Goal: Information Seeking & Learning: Learn about a topic

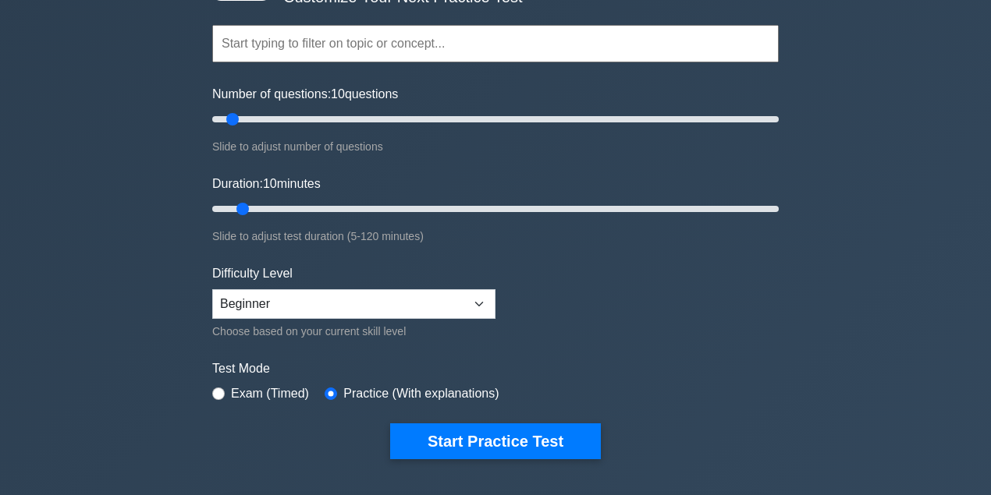
scroll to position [156, 0]
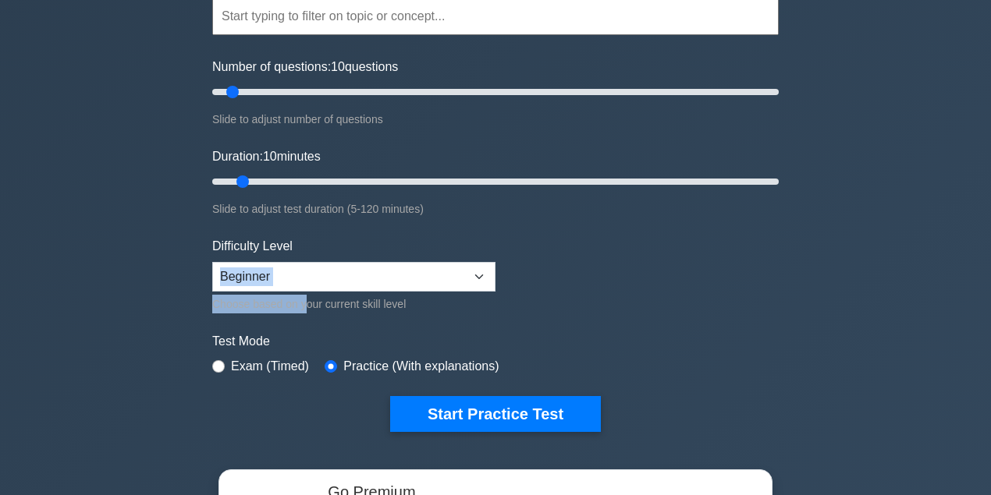
click at [304, 283] on div "Difficulty Level Beginner Intermediate Expert Choose based on your current skil…" at bounding box center [353, 275] width 283 height 76
click at [303, 284] on select "Beginner Intermediate Expert" at bounding box center [353, 277] width 283 height 30
select select "expert"
click at [212, 262] on select "Beginner Intermediate Expert" at bounding box center [353, 277] width 283 height 30
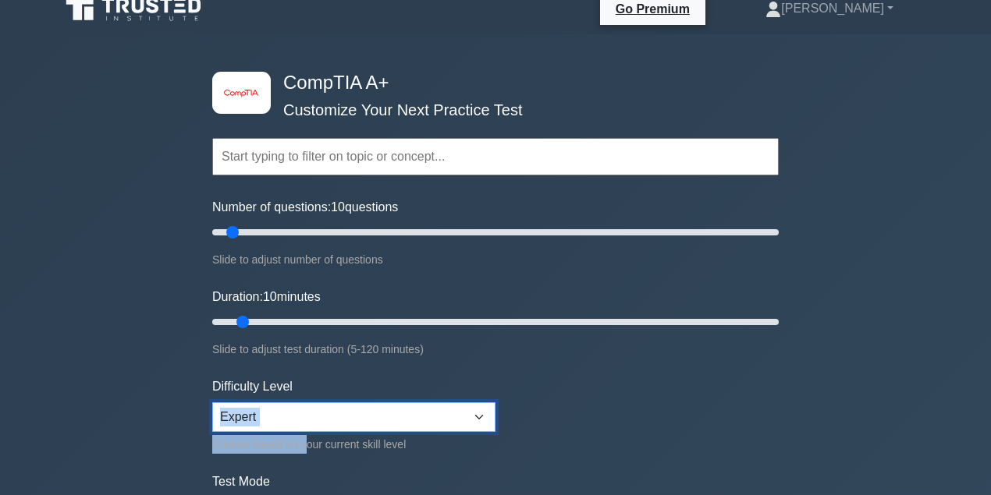
scroll to position [0, 0]
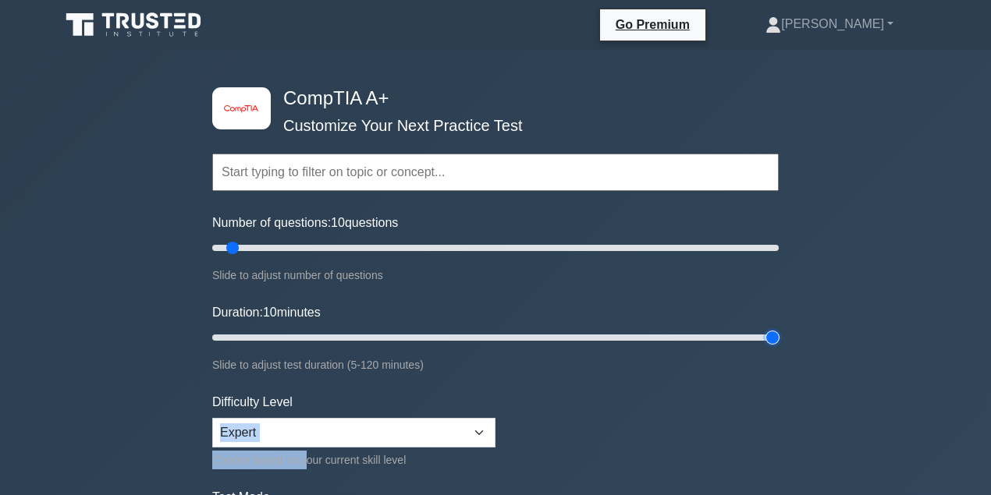
drag, startPoint x: 239, startPoint y: 334, endPoint x: 998, endPoint y: 262, distance: 761.5
type input "120"
click at [778, 328] on input "Duration: 10 minutes" at bounding box center [495, 337] width 566 height 19
drag, startPoint x: 237, startPoint y: 245, endPoint x: 998, endPoint y: 180, distance: 763.2
type input "200"
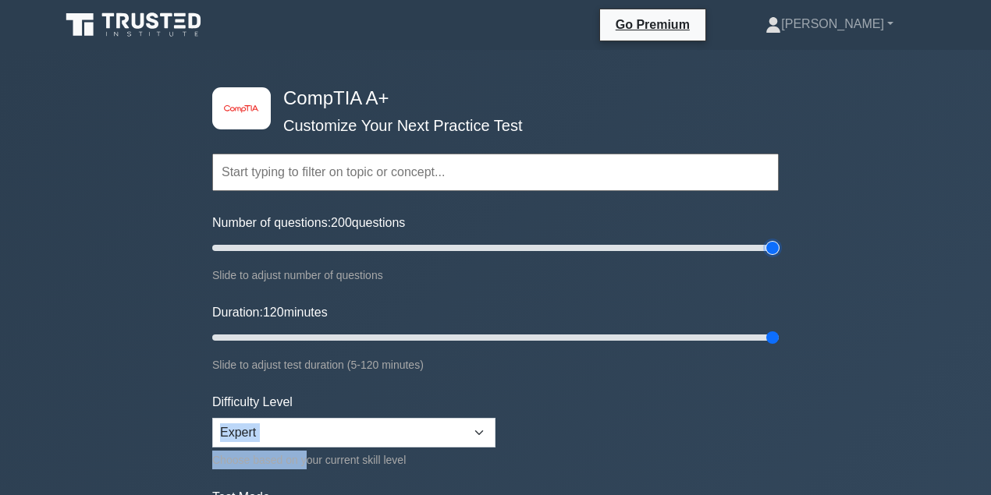
click at [778, 239] on input "Number of questions: 200 questions" at bounding box center [495, 248] width 566 height 19
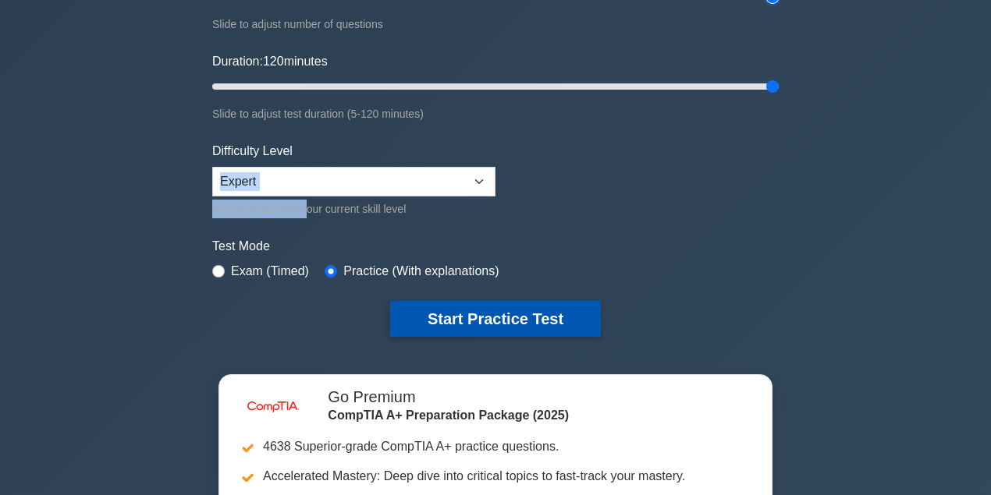
scroll to position [260, 0]
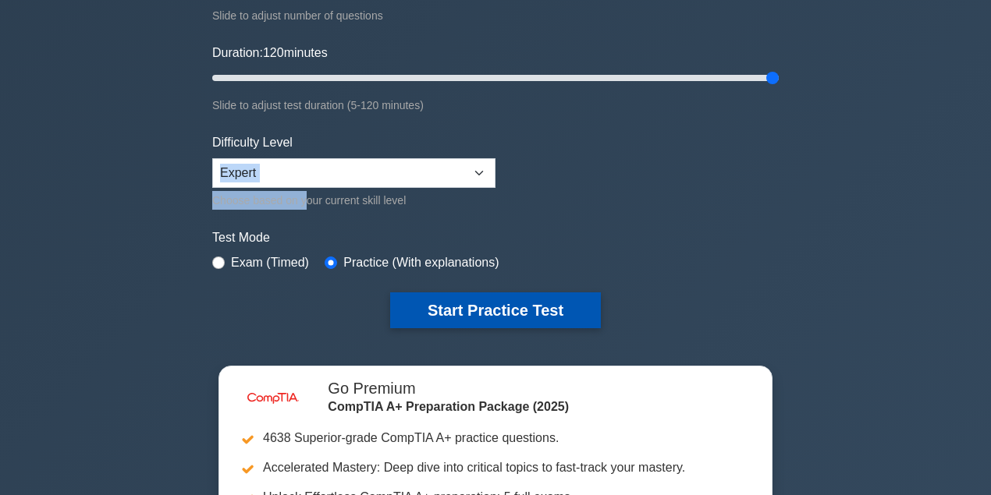
click at [416, 307] on button "Start Practice Test" at bounding box center [495, 310] width 211 height 36
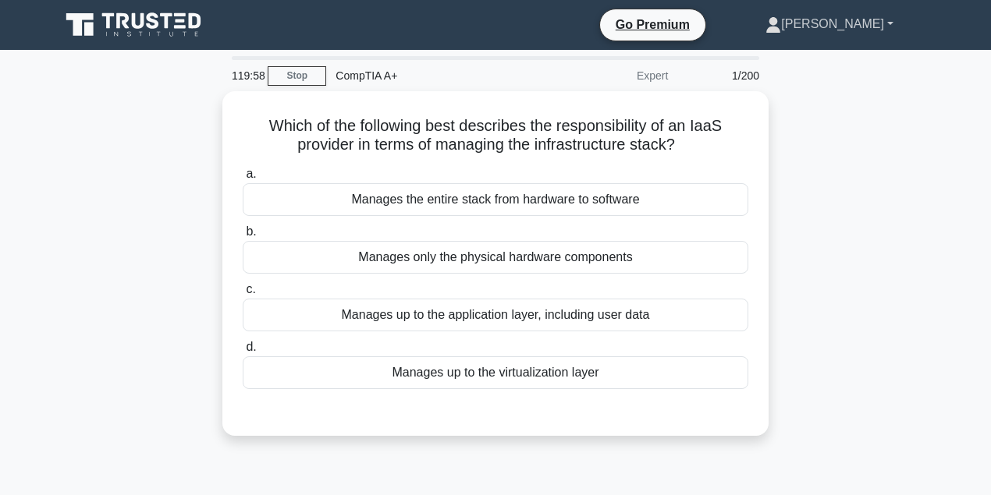
click at [861, 18] on link "[PERSON_NAME]" at bounding box center [829, 24] width 203 height 31
click at [867, 210] on div "Which of the following best describes the responsibility of an IaaS provider in…" at bounding box center [495, 272] width 889 height 363
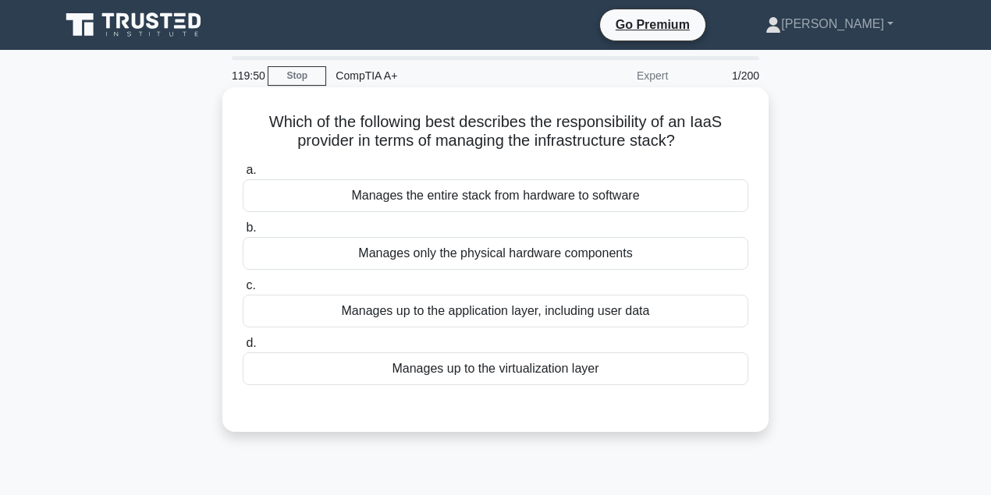
drag, startPoint x: 427, startPoint y: 115, endPoint x: 721, endPoint y: 140, distance: 295.1
click at [721, 140] on h5 "Which of the following best describes the responsibility of an IaaS provider in…" at bounding box center [495, 131] width 509 height 39
drag, startPoint x: 693, startPoint y: 126, endPoint x: 714, endPoint y: 151, distance: 33.3
click at [714, 151] on h5 "Which of the following best describes the responsibility of an IaaS provider in…" at bounding box center [495, 131] width 509 height 39
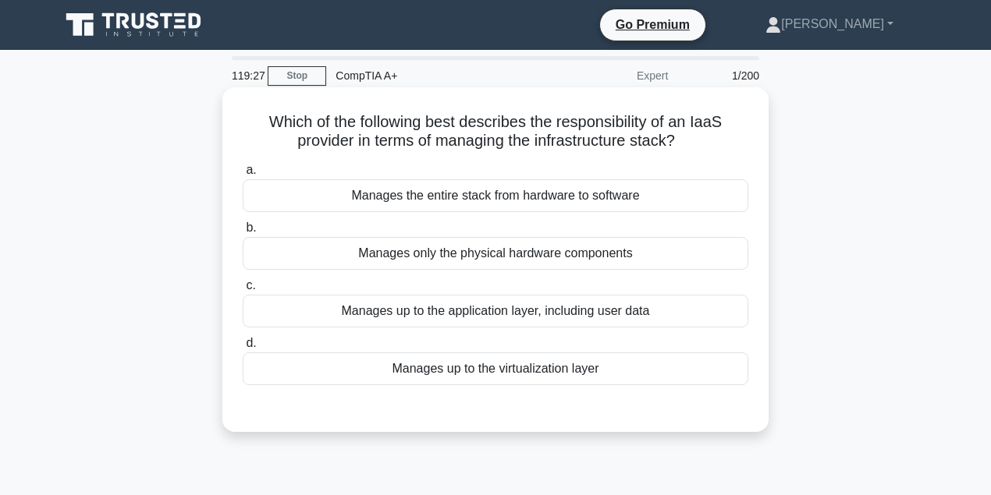
click at [714, 148] on h5 "Which of the following best describes the responsibility of an IaaS provider in…" at bounding box center [495, 131] width 509 height 39
click at [509, 309] on div "Manages up to the application layer, including user data" at bounding box center [495, 311] width 505 height 33
click at [243, 291] on input "c. Manages up to the application layer, including user data" at bounding box center [243, 286] width 0 height 10
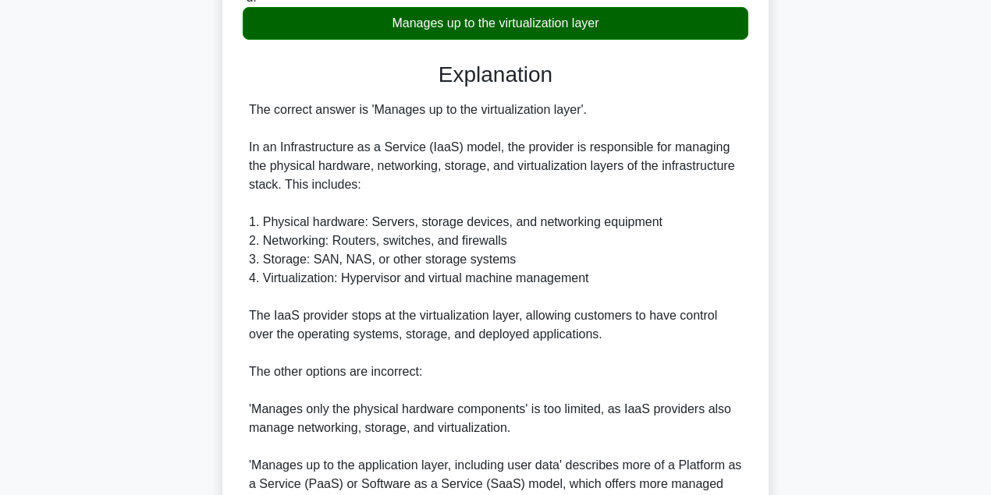
scroll to position [312, 0]
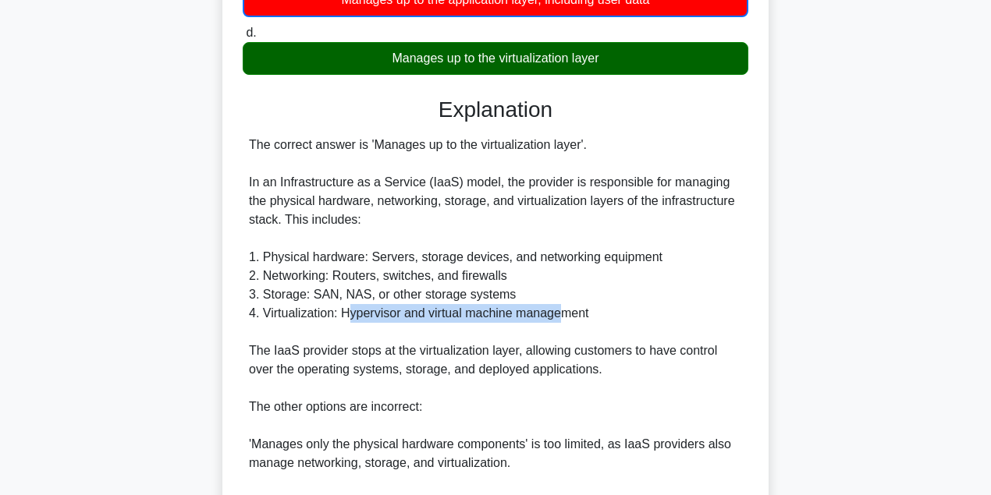
drag, startPoint x: 346, startPoint y: 310, endPoint x: 557, endPoint y: 319, distance: 210.8
click at [557, 319] on div "The correct answer is 'Manages up to the virtualization layer'. In an Infrastru…" at bounding box center [495, 370] width 493 height 468
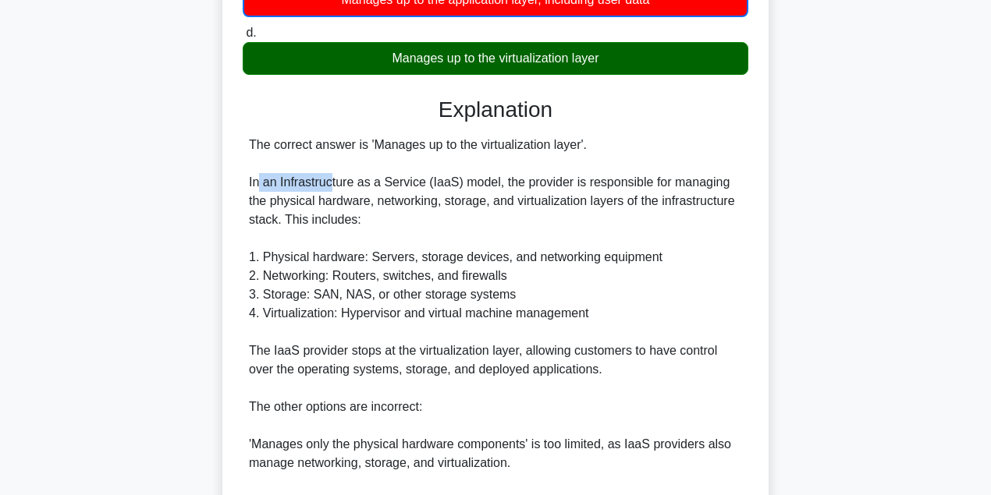
drag, startPoint x: 263, startPoint y: 183, endPoint x: 331, endPoint y: 184, distance: 67.9
click at [331, 184] on div "The correct answer is 'Manages up to the virtualization layer'. In an Infrastru…" at bounding box center [495, 370] width 493 height 468
click at [452, 183] on div "The correct answer is 'Manages up to the virtualization layer'. In an Infrastru…" at bounding box center [495, 370] width 493 height 468
click at [434, 181] on div "The correct answer is 'Manages up to the virtualization layer'. In an Infrastru…" at bounding box center [495, 370] width 493 height 468
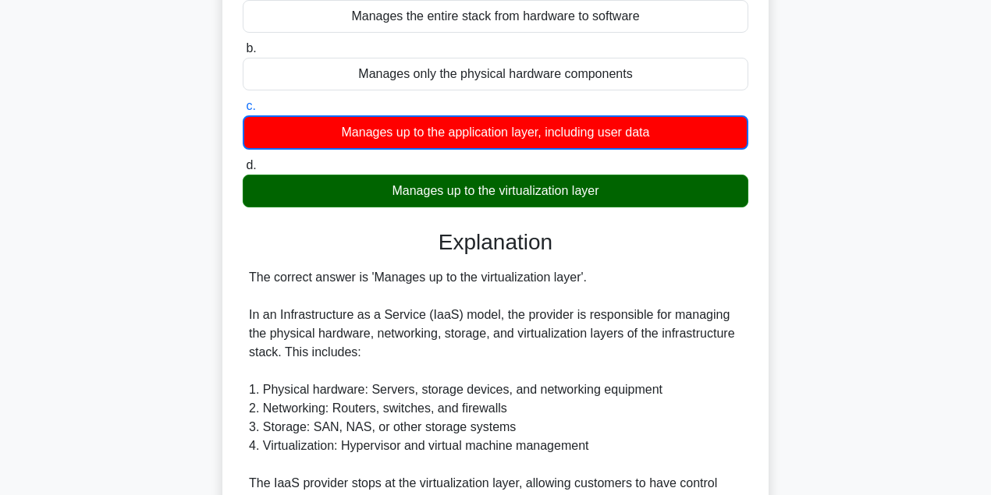
scroll to position [260, 0]
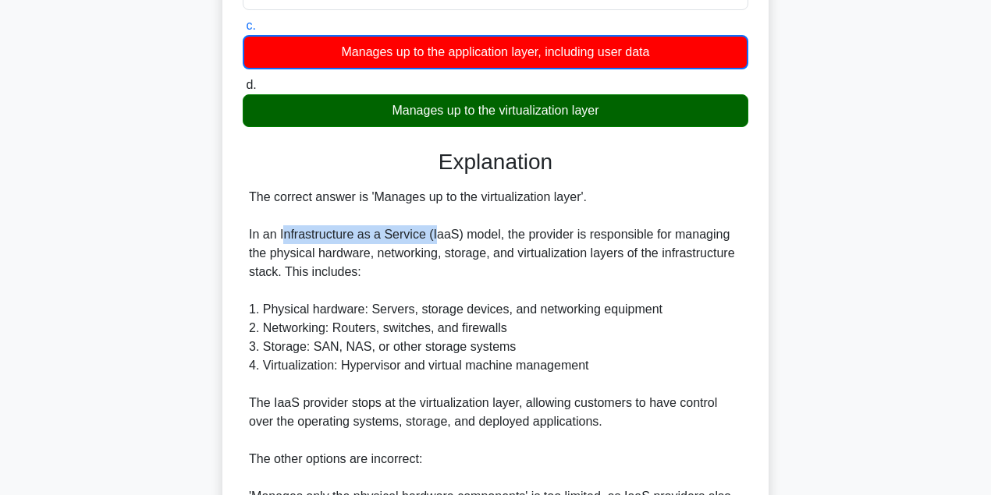
drag, startPoint x: 285, startPoint y: 233, endPoint x: 432, endPoint y: 234, distance: 146.6
click at [432, 234] on div "The correct answer is 'Manages up to the virtualization layer'. In an Infrastru…" at bounding box center [495, 422] width 493 height 468
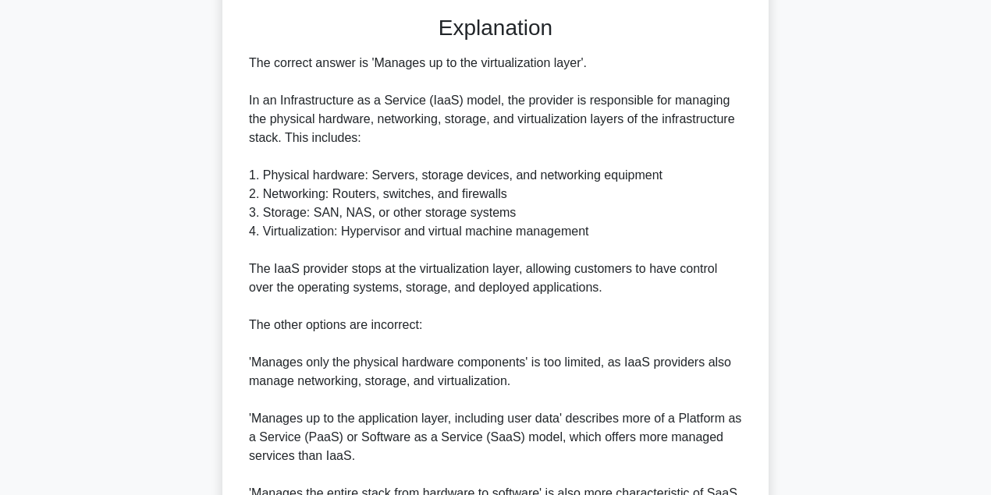
scroll to position [560, 0]
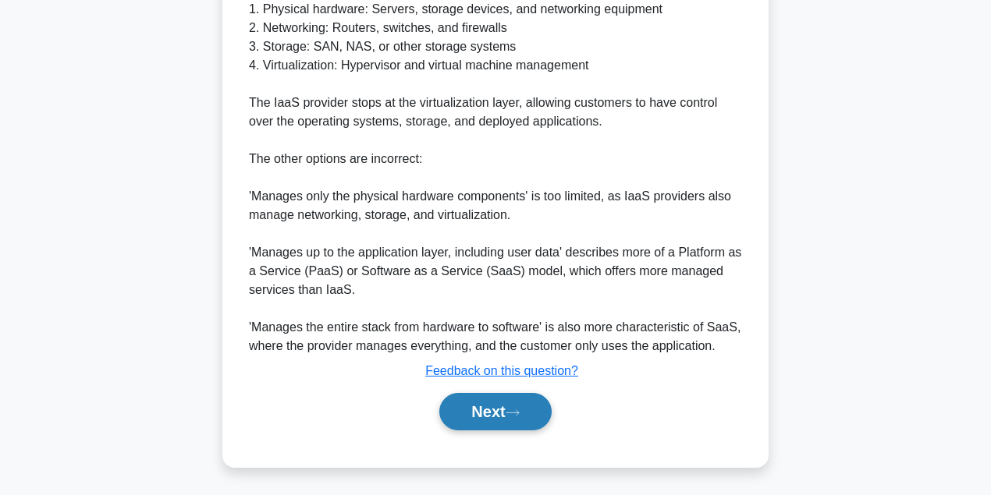
click at [482, 425] on button "Next" at bounding box center [495, 411] width 112 height 37
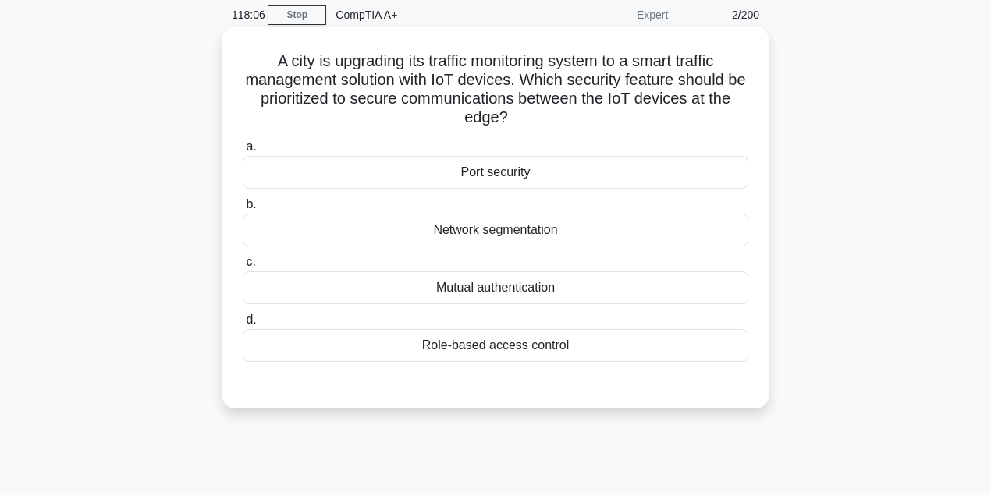
scroll to position [51, 0]
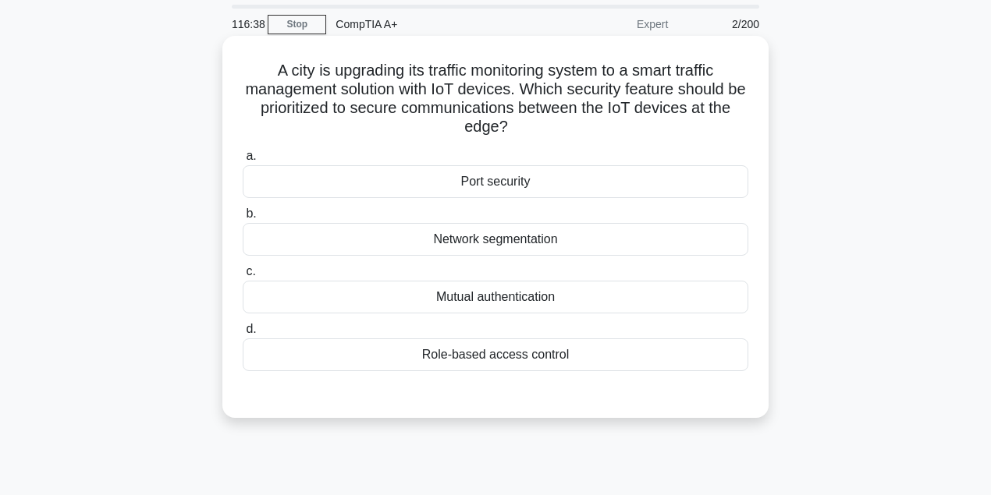
click at [495, 295] on div "Mutual authentication" at bounding box center [495, 297] width 505 height 33
click at [243, 277] on input "c. Mutual authentication" at bounding box center [243, 272] width 0 height 10
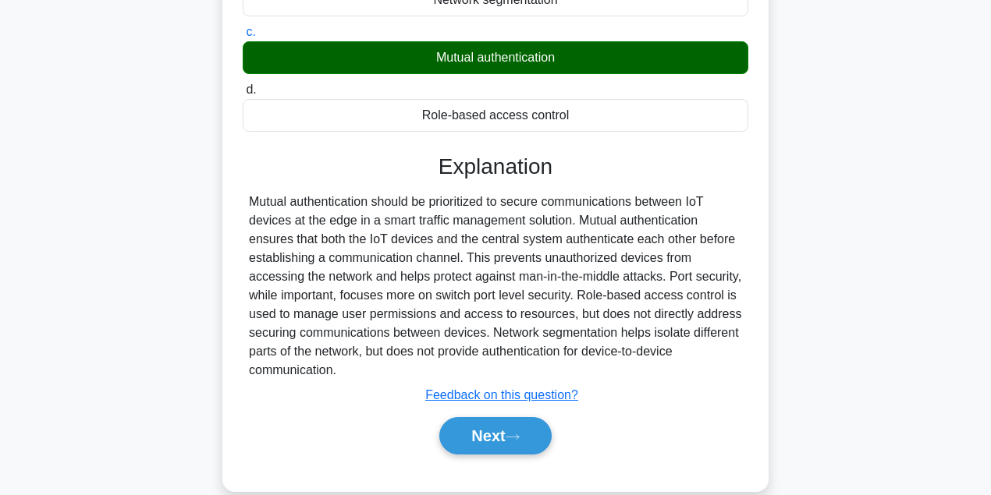
scroll to position [347, 0]
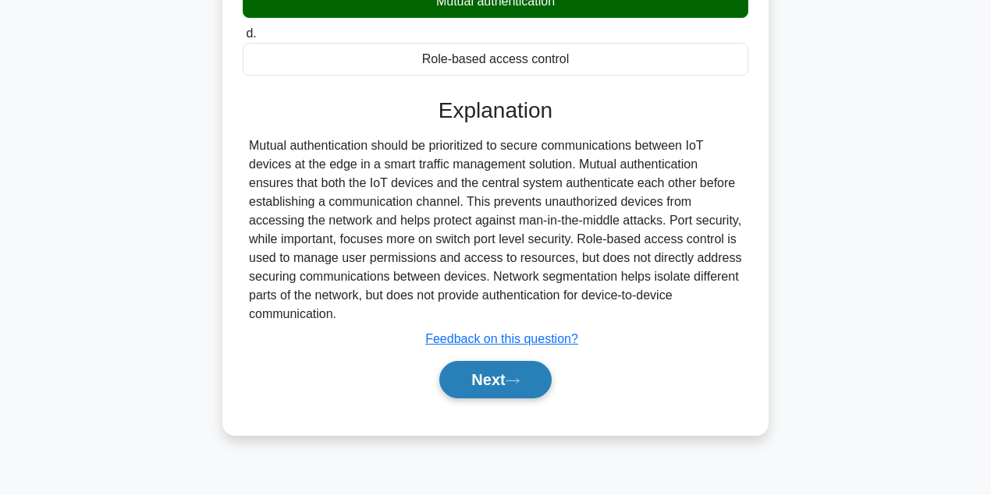
click at [533, 388] on button "Next" at bounding box center [495, 379] width 112 height 37
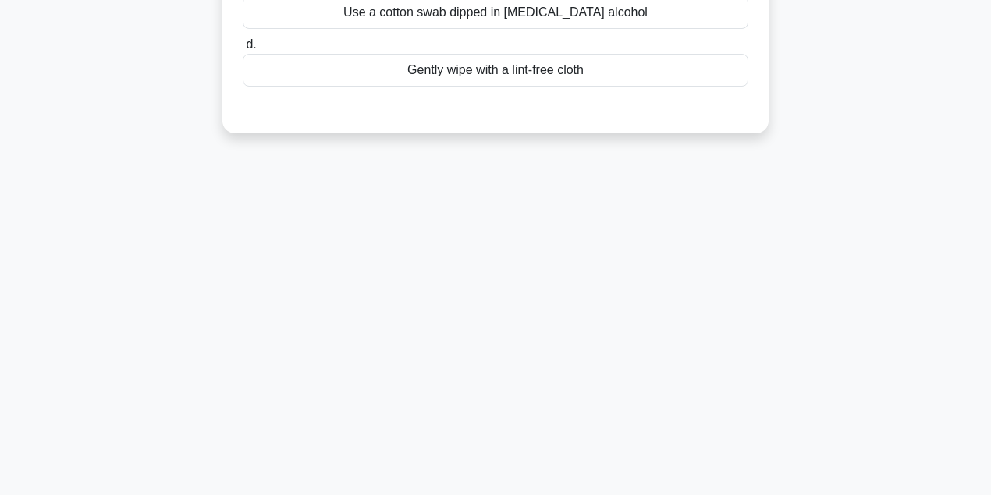
scroll to position [0, 0]
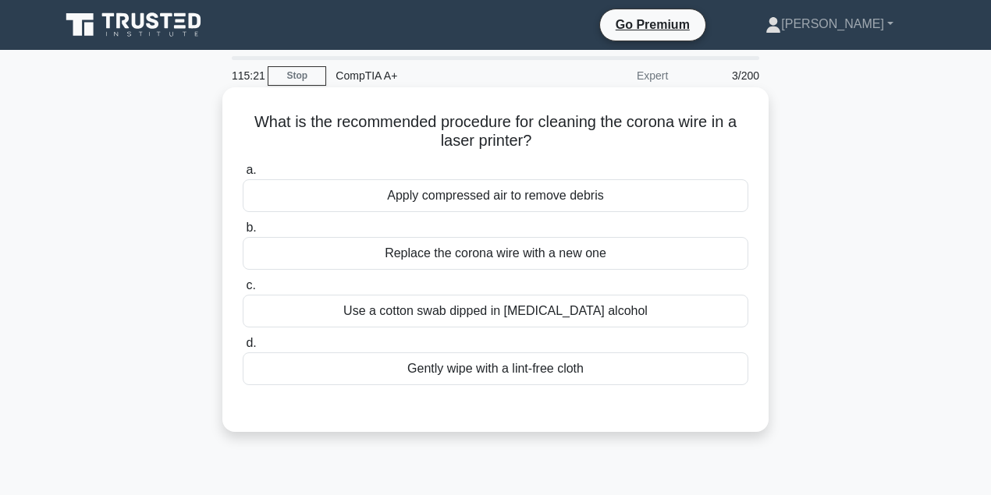
click at [471, 303] on div "Use a cotton swab dipped in isopropyl alcohol" at bounding box center [495, 311] width 505 height 33
click at [243, 291] on input "c. Use a cotton swab dipped in isopropyl alcohol" at bounding box center [243, 286] width 0 height 10
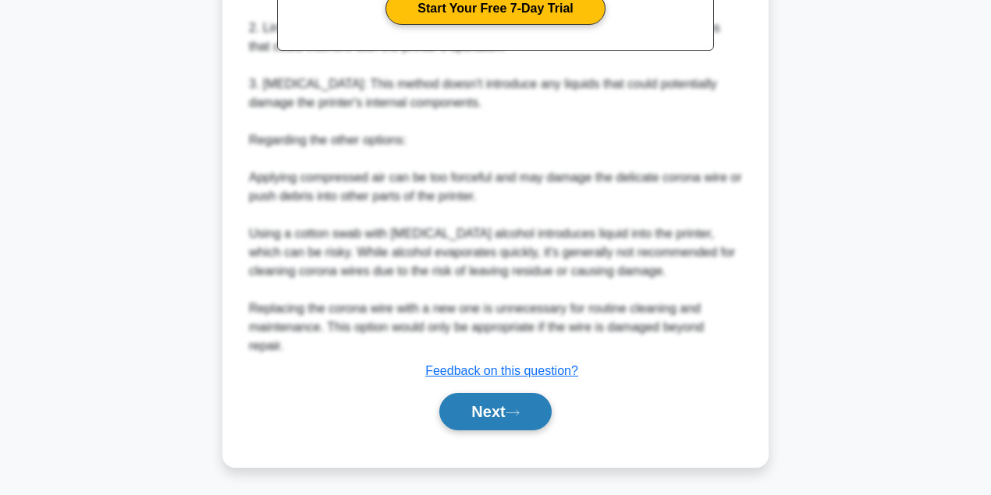
click at [535, 416] on button "Next" at bounding box center [495, 411] width 112 height 37
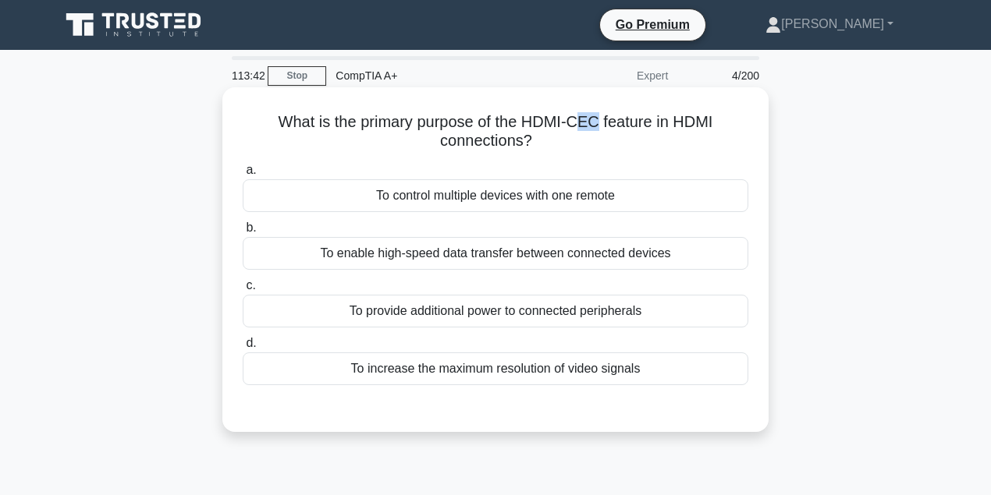
drag, startPoint x: 580, startPoint y: 119, endPoint x: 596, endPoint y: 121, distance: 15.7
click at [597, 120] on h5 "What is the primary purpose of the HDMI-CEC feature in HDMI connections? .spinn…" at bounding box center [495, 131] width 509 height 39
click at [596, 119] on h5 "What is the primary purpose of the HDMI-CEC feature in HDMI connections? .spinn…" at bounding box center [495, 131] width 509 height 39
click at [597, 197] on div "To control multiple devices with one remote" at bounding box center [495, 195] width 505 height 33
click at [243, 175] on input "a. To control multiple devices with one remote" at bounding box center [243, 170] width 0 height 10
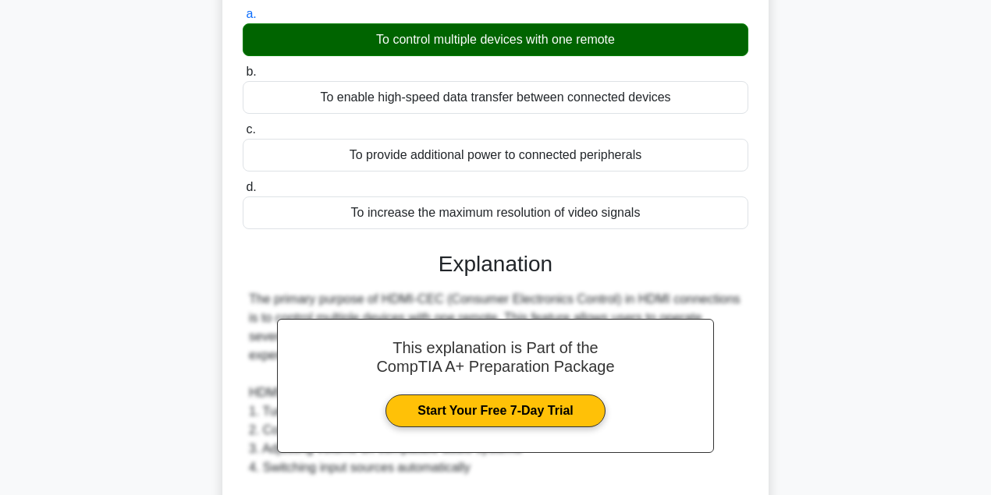
scroll to position [483, 0]
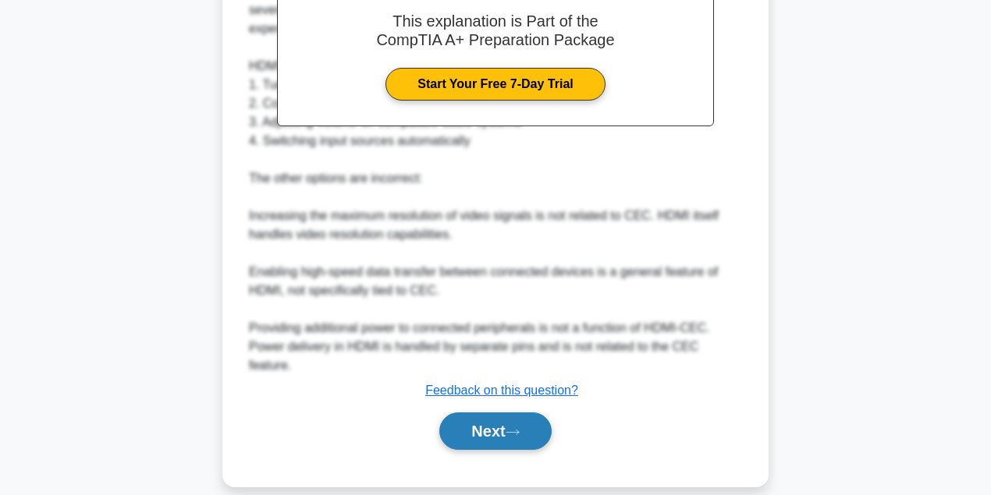
click at [494, 413] on button "Next" at bounding box center [495, 431] width 112 height 37
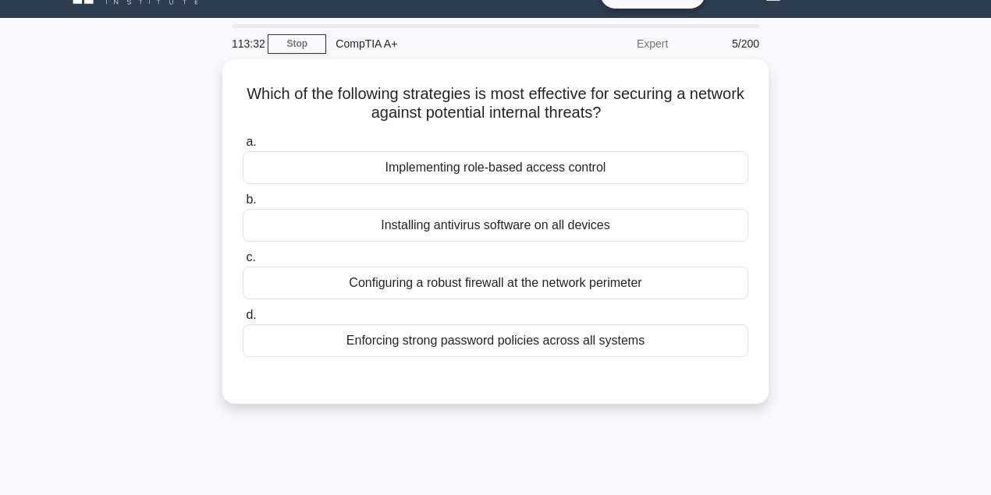
scroll to position [0, 0]
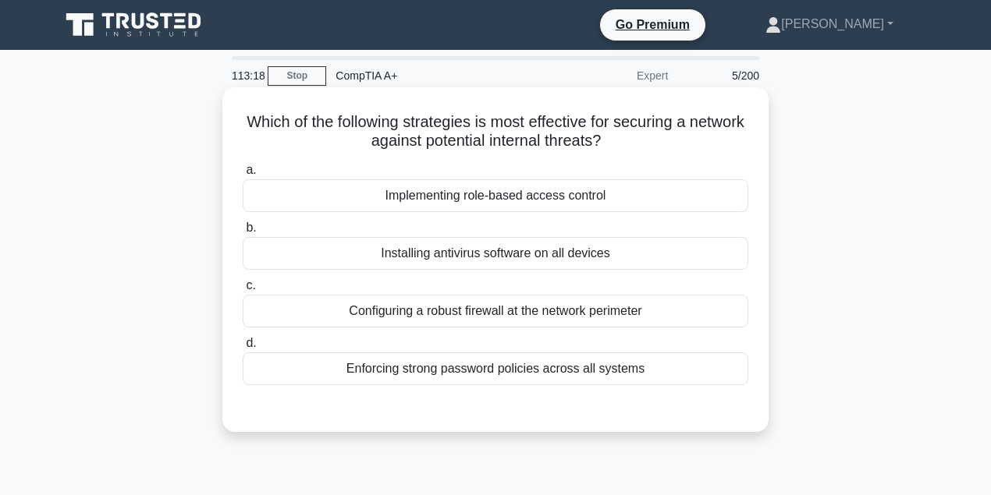
click at [473, 360] on div "Enforcing strong password policies across all systems" at bounding box center [495, 369] width 505 height 33
click at [243, 349] on input "d. Enforcing strong password policies across all systems" at bounding box center [243, 343] width 0 height 10
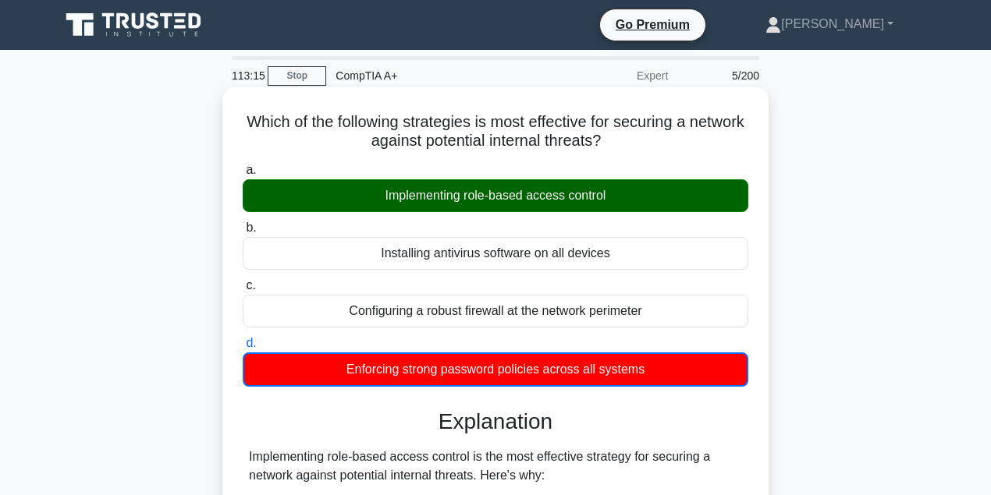
drag, startPoint x: 510, startPoint y: 200, endPoint x: 651, endPoint y: 202, distance: 141.2
click at [651, 202] on div "Implementing role-based access control" at bounding box center [495, 195] width 505 height 33
click at [243, 175] on input "a. Implementing role-based access control" at bounding box center [243, 170] width 0 height 10
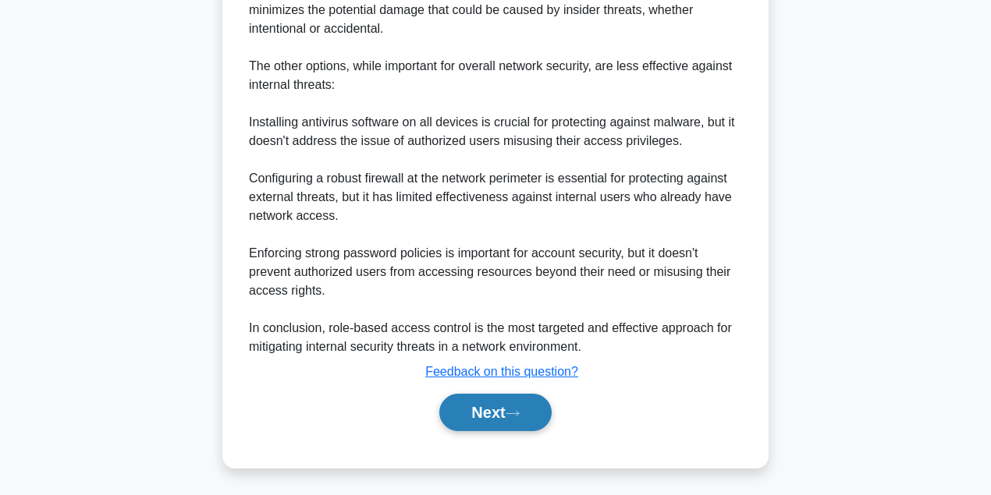
click at [495, 420] on button "Next" at bounding box center [495, 412] width 112 height 37
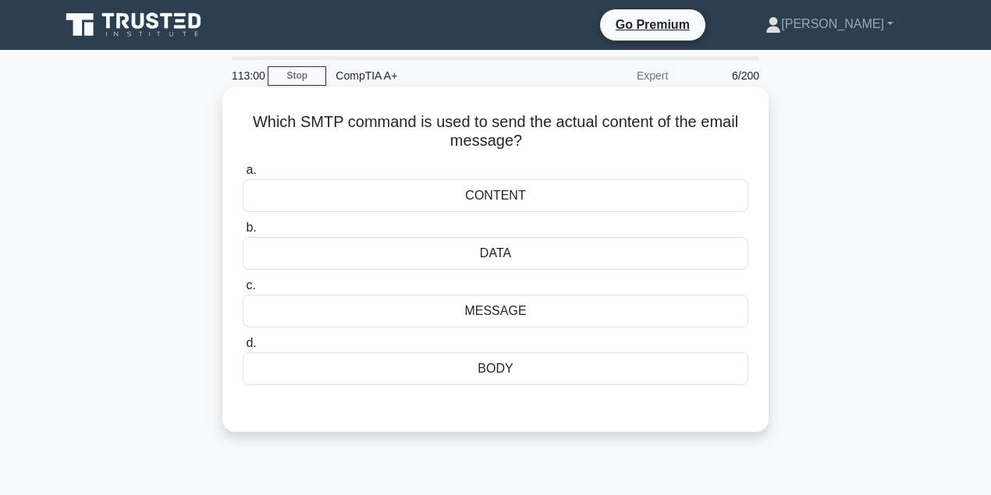
drag, startPoint x: 314, startPoint y: 111, endPoint x: 747, endPoint y: 137, distance: 433.7
click at [747, 137] on h5 "Which SMTP command is used to send the actual content of the email message? .sp…" at bounding box center [495, 131] width 509 height 39
click at [711, 131] on h5 "Which SMTP command is used to send the actual content of the email message? .sp…" at bounding box center [495, 131] width 509 height 39
click at [482, 372] on div "BODY" at bounding box center [495, 369] width 505 height 33
click at [243, 349] on input "d. BODY" at bounding box center [243, 343] width 0 height 10
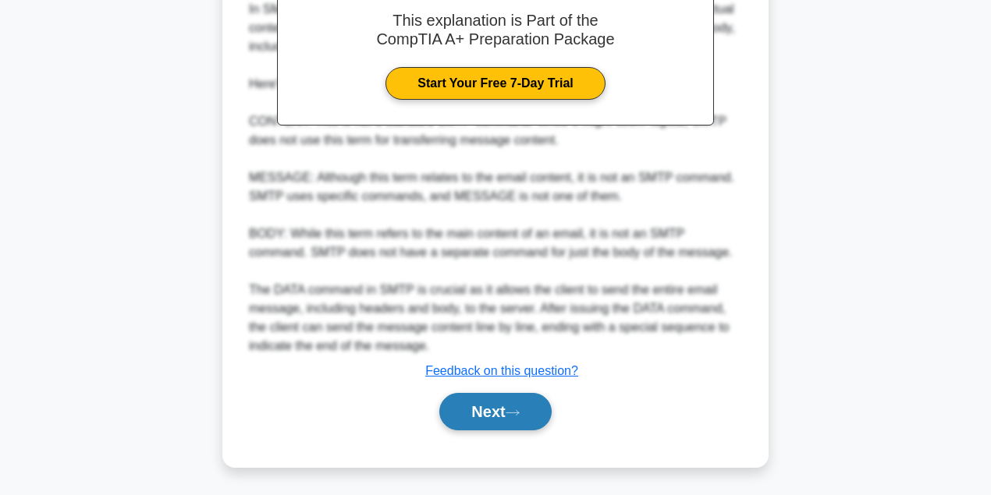
click at [493, 399] on button "Next" at bounding box center [495, 411] width 112 height 37
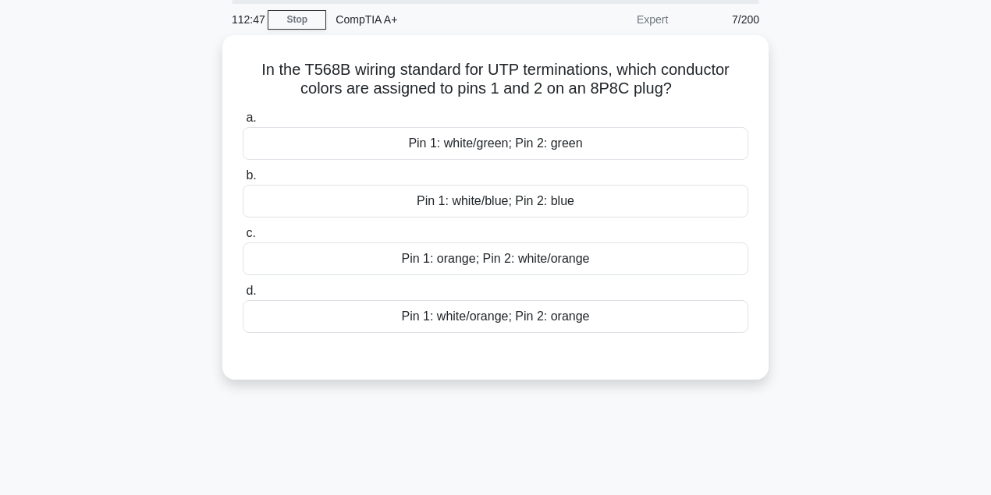
scroll to position [35, 0]
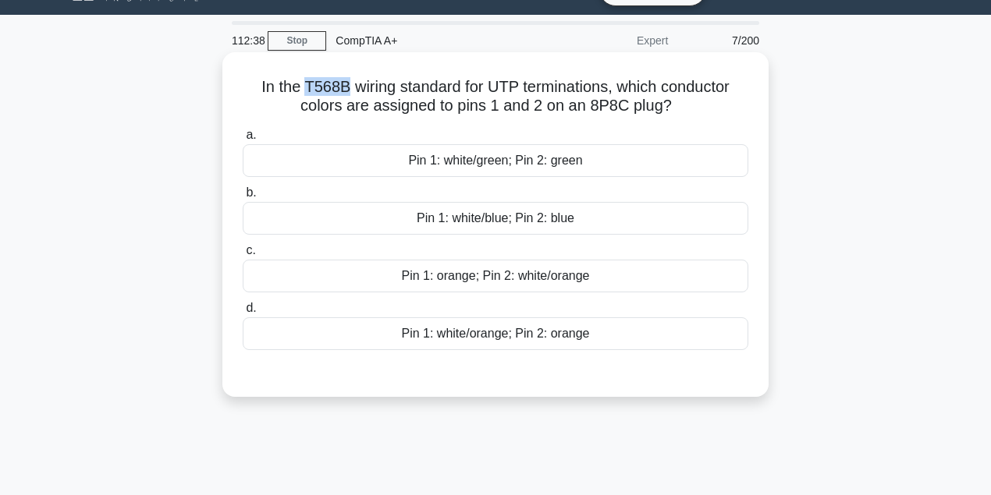
drag, startPoint x: 303, startPoint y: 83, endPoint x: 344, endPoint y: 86, distance: 41.5
click at [344, 86] on h5 "In the T568B wiring standard for UTP terminations, which conductor colors are a…" at bounding box center [495, 96] width 509 height 39
copy h5 "T568B"
click at [491, 227] on div "Pin 1: white/blue; Pin 2: blue" at bounding box center [495, 218] width 505 height 33
click at [243, 198] on input "b. Pin 1: white/blue; Pin 2: blue" at bounding box center [243, 193] width 0 height 10
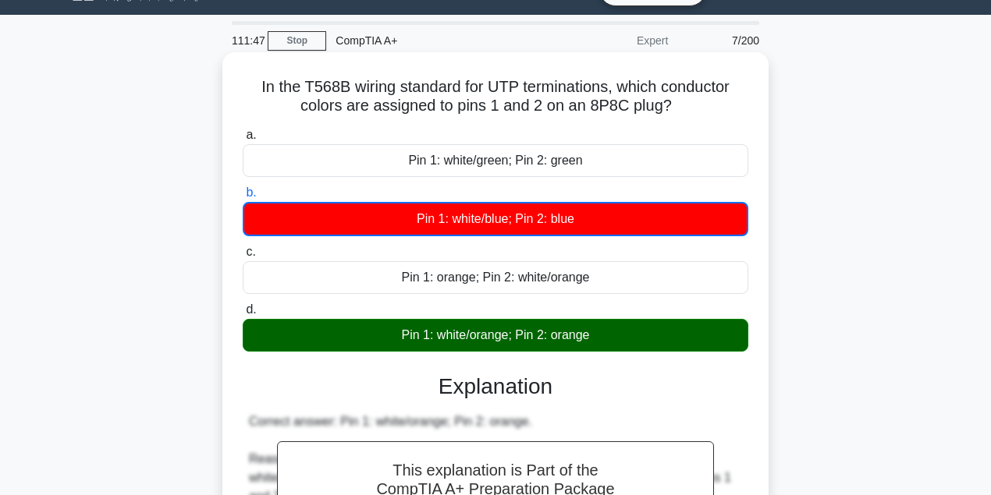
click at [718, 146] on div "Pin 1: white/green; Pin 2: green" at bounding box center [495, 160] width 505 height 33
click at [243, 140] on input "a. Pin 1: white/green; Pin 2: green" at bounding box center [243, 135] width 0 height 10
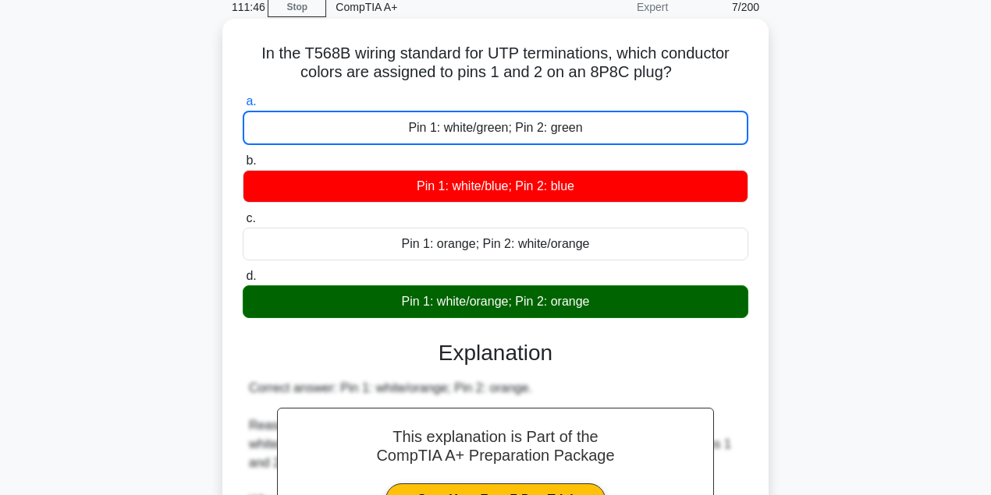
scroll to position [347, 0]
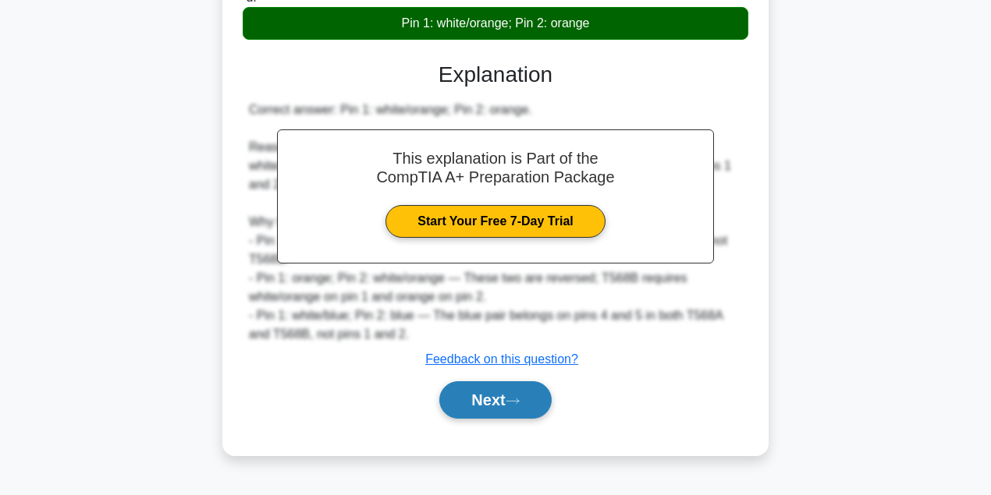
click at [531, 394] on button "Next" at bounding box center [495, 399] width 112 height 37
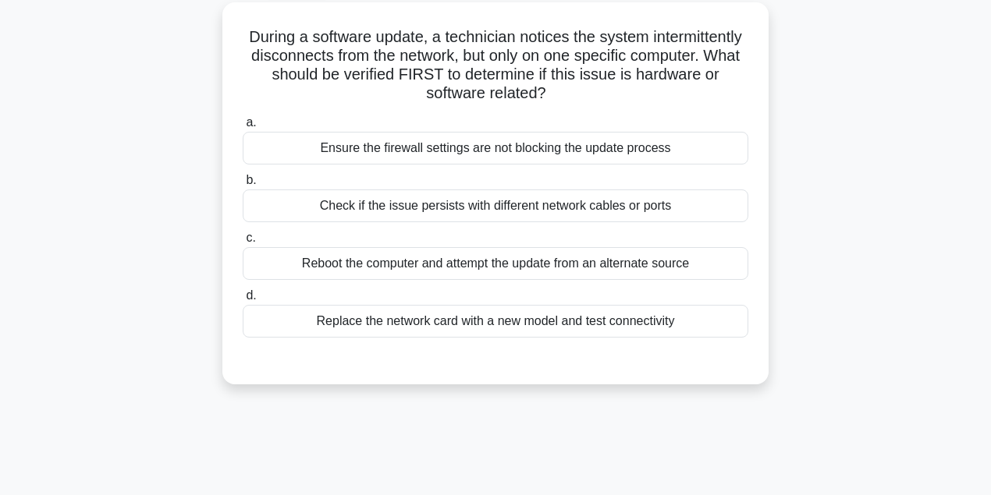
scroll to position [87, 0]
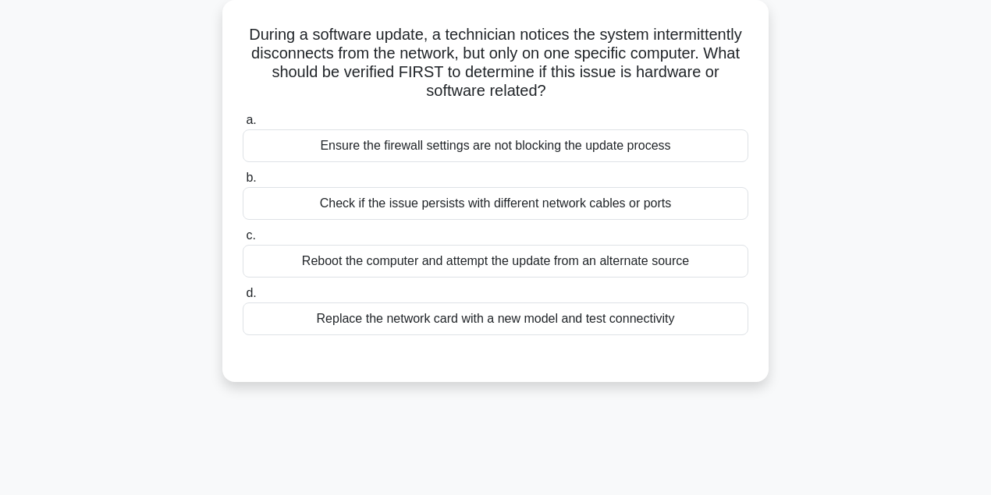
click at [459, 211] on div "Check if the issue persists with different network cables or ports" at bounding box center [495, 203] width 505 height 33
click at [243, 183] on input "b. Check if the issue persists with different network cables or ports" at bounding box center [243, 178] width 0 height 10
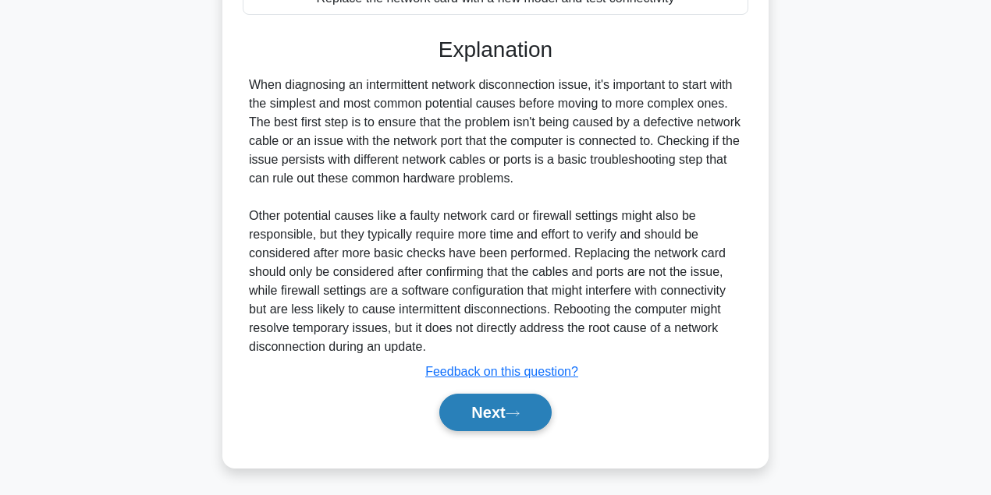
drag, startPoint x: 467, startPoint y: 414, endPoint x: 473, endPoint y: 408, distance: 8.8
click at [468, 414] on button "Next" at bounding box center [495, 412] width 112 height 37
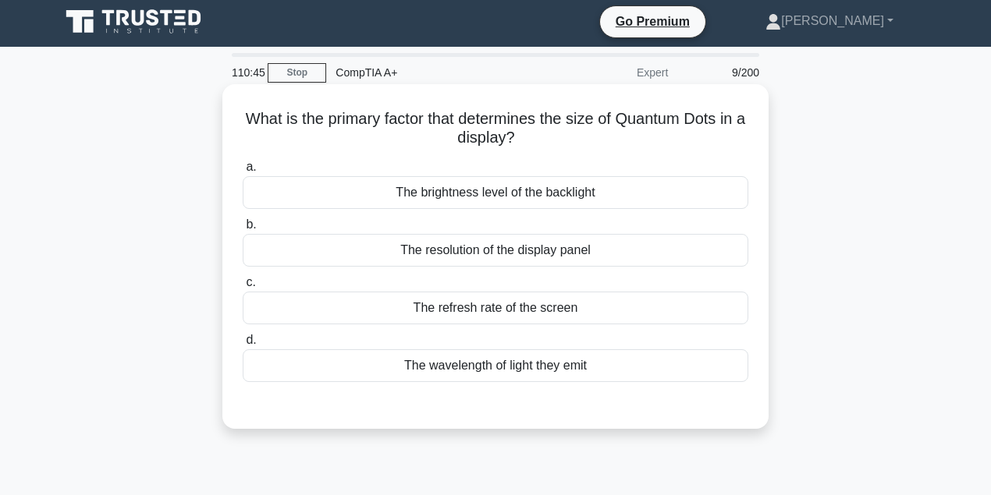
scroll to position [0, 0]
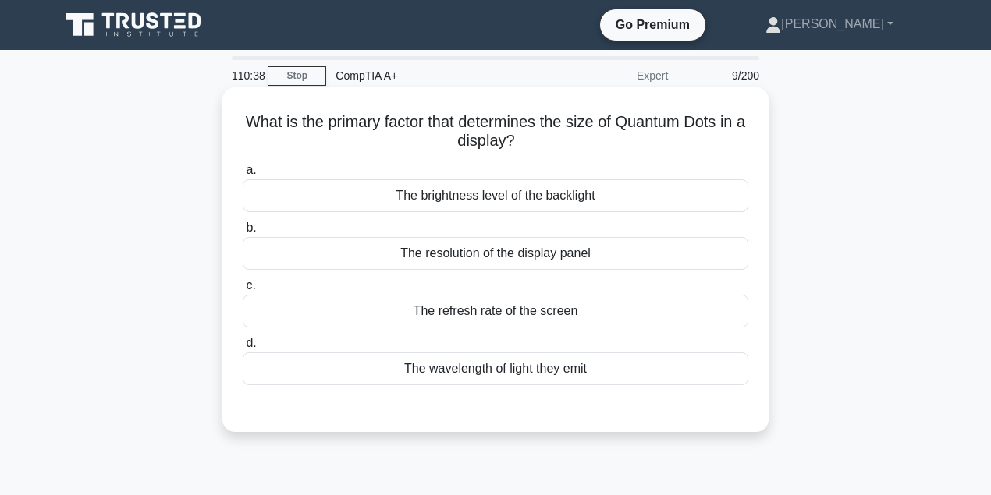
click at [447, 261] on div "The resolution of the display panel" at bounding box center [495, 253] width 505 height 33
click at [243, 233] on input "b. The resolution of the display panel" at bounding box center [243, 228] width 0 height 10
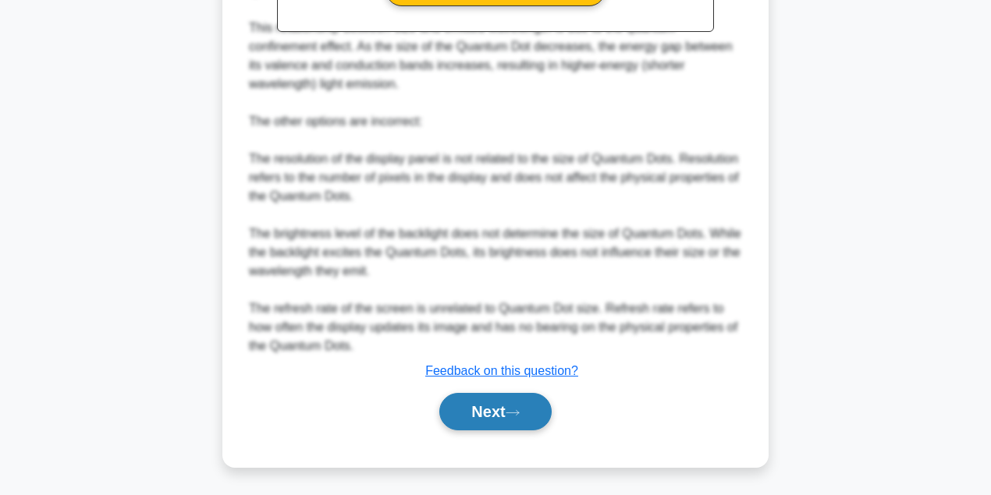
click at [510, 419] on button "Next" at bounding box center [495, 411] width 112 height 37
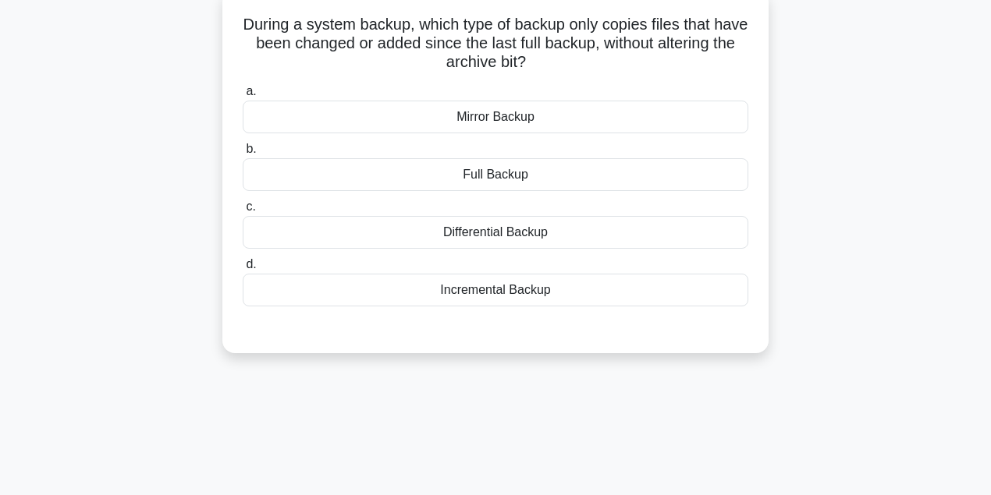
scroll to position [87, 0]
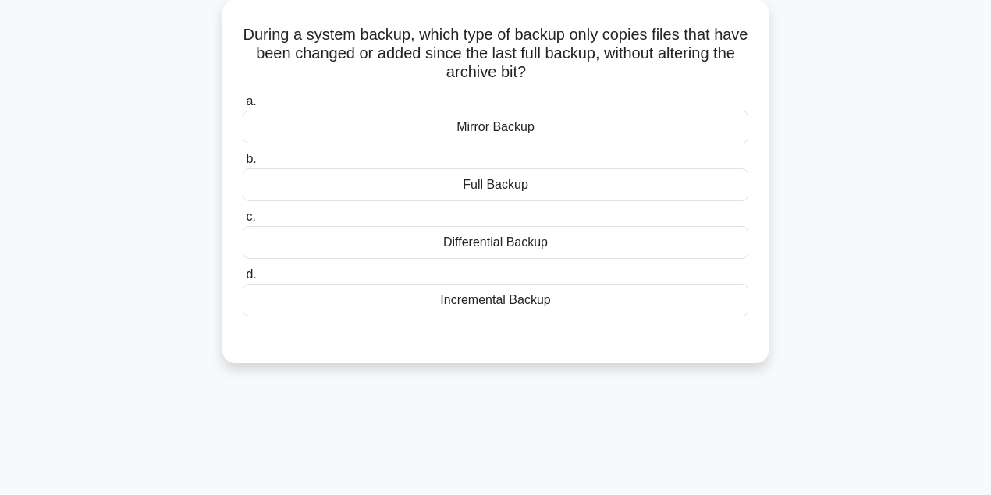
click at [540, 303] on div "Incremental Backup" at bounding box center [495, 300] width 505 height 33
click at [243, 280] on input "d. Incremental Backup" at bounding box center [243, 275] width 0 height 10
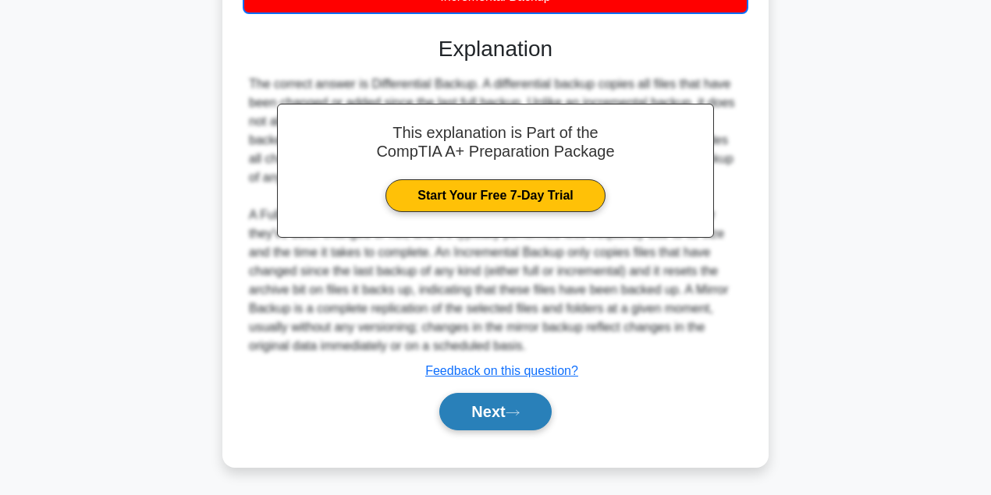
click at [529, 404] on button "Next" at bounding box center [495, 411] width 112 height 37
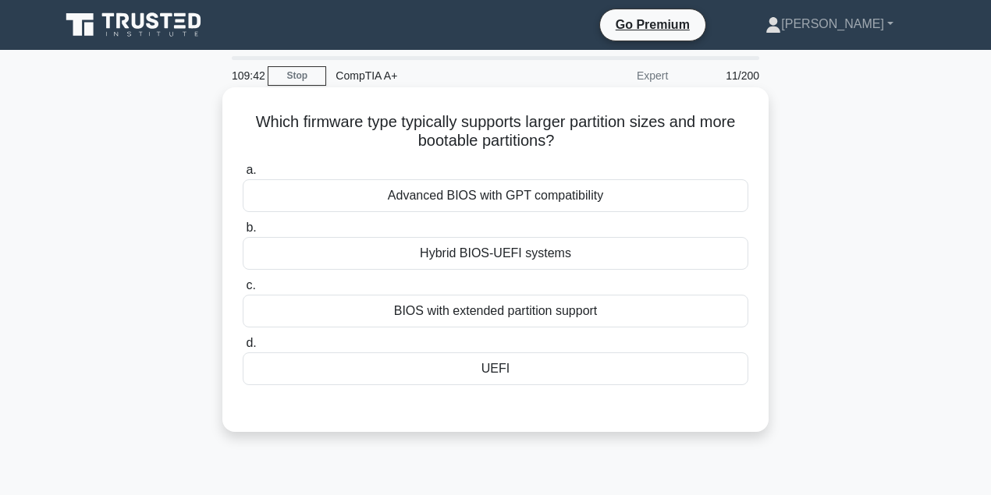
scroll to position [0, 0]
click at [525, 373] on div "UEFI" at bounding box center [495, 369] width 505 height 33
click at [243, 349] on input "d. UEFI" at bounding box center [243, 343] width 0 height 10
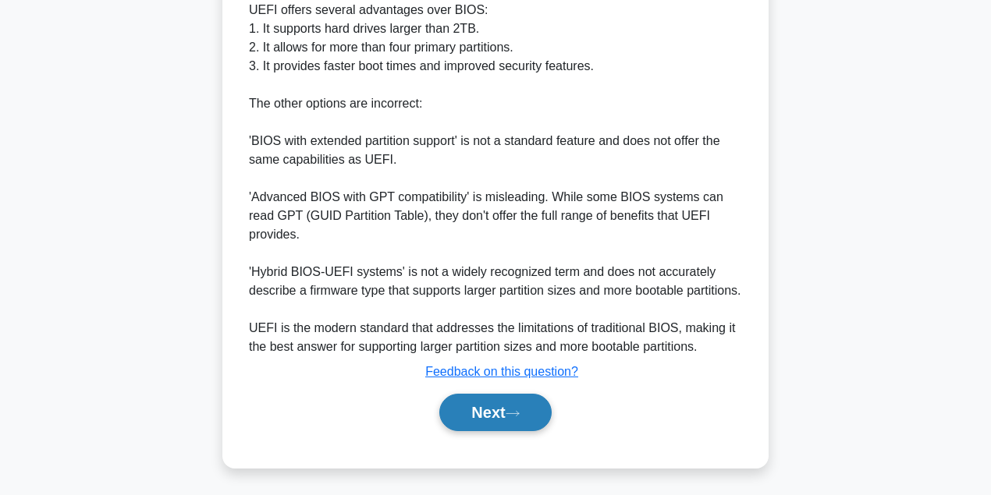
click at [509, 418] on button "Next" at bounding box center [495, 412] width 112 height 37
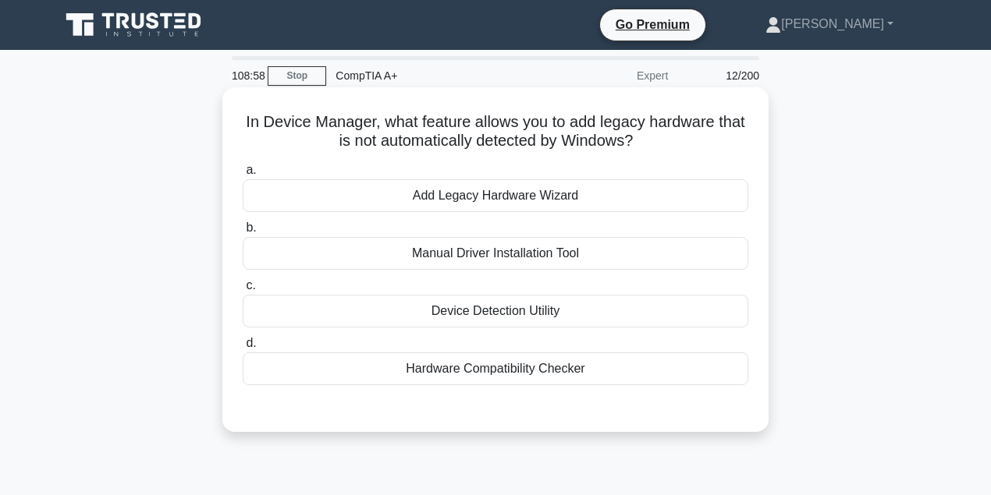
click at [452, 253] on div "Manual Driver Installation Tool" at bounding box center [495, 253] width 505 height 33
click at [243, 233] on input "b. Manual Driver Installation Tool" at bounding box center [243, 228] width 0 height 10
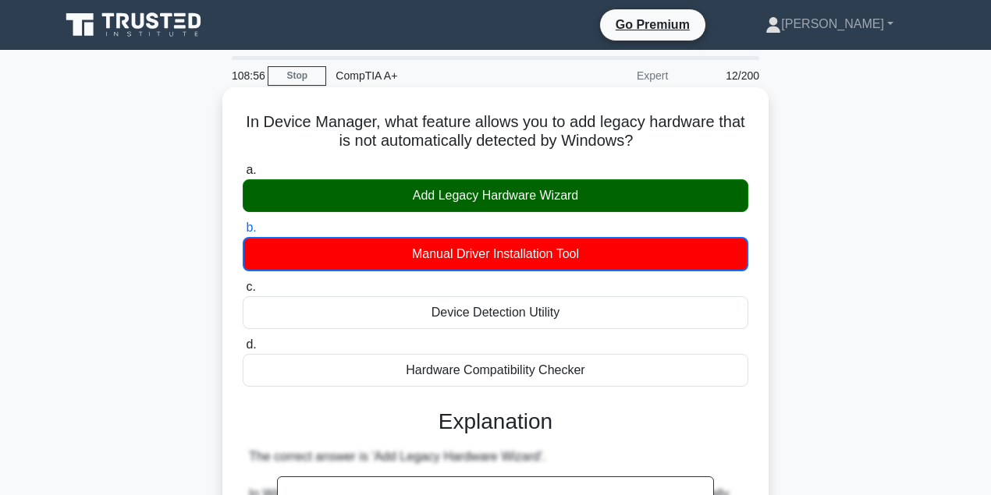
drag, startPoint x: 431, startPoint y: 195, endPoint x: 611, endPoint y: 186, distance: 181.2
click at [633, 183] on div "Add Legacy Hardware Wizard" at bounding box center [495, 195] width 505 height 33
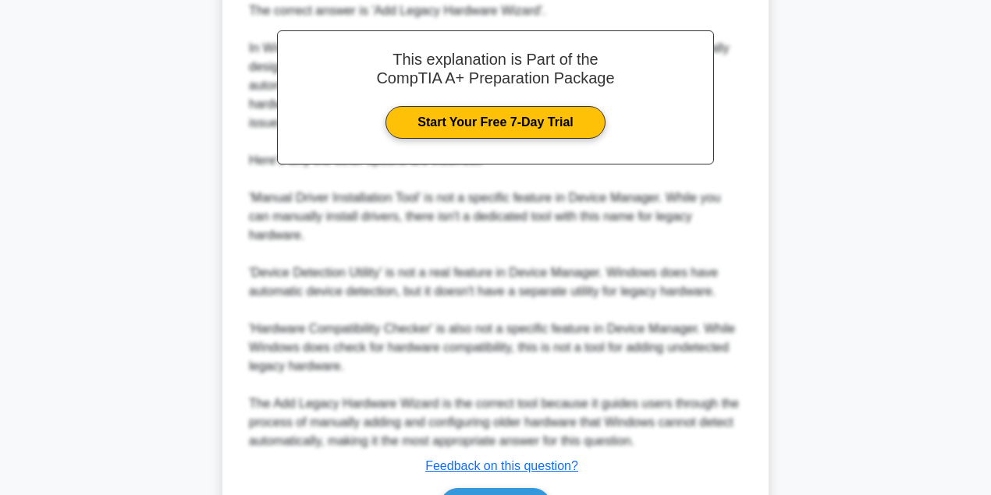
scroll to position [541, 0]
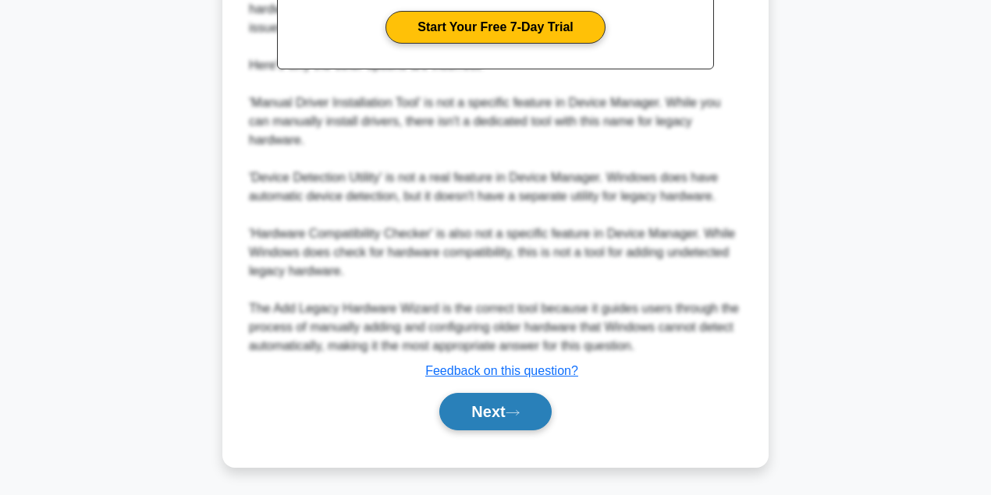
click at [479, 399] on button "Next" at bounding box center [495, 411] width 112 height 37
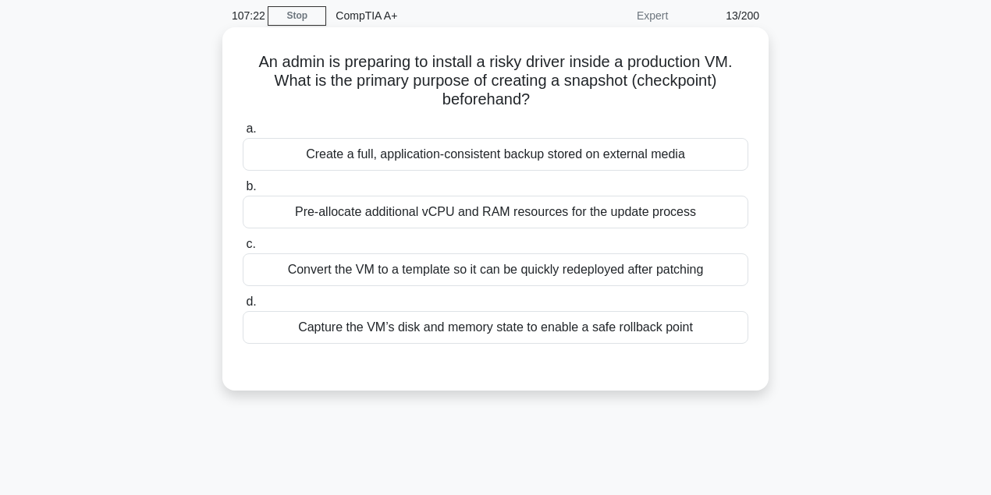
scroll to position [0, 0]
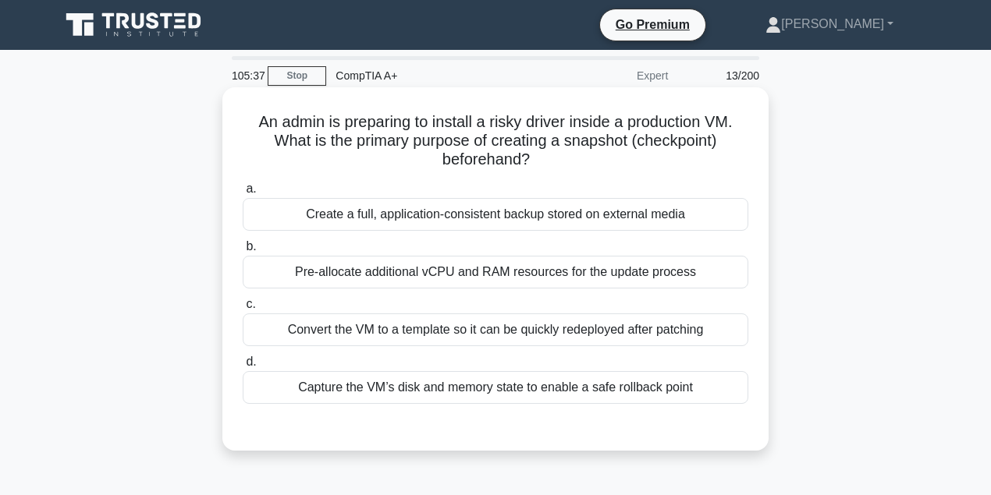
click at [465, 385] on div "Capture the VM’s disk and memory state to enable a safe rollback point" at bounding box center [495, 387] width 505 height 33
click at [243, 367] on input "d. Capture the VM’s disk and memory state to enable a safe rollback point" at bounding box center [243, 362] width 0 height 10
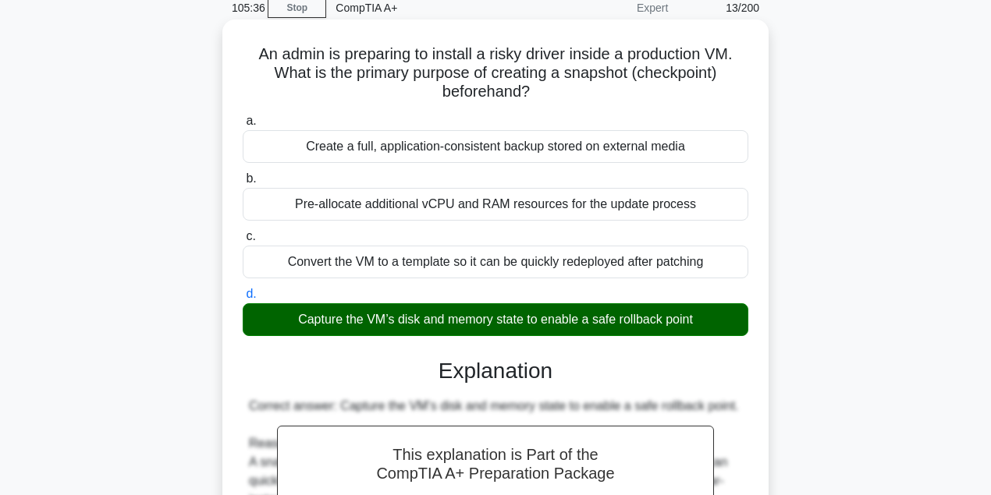
scroll to position [408, 0]
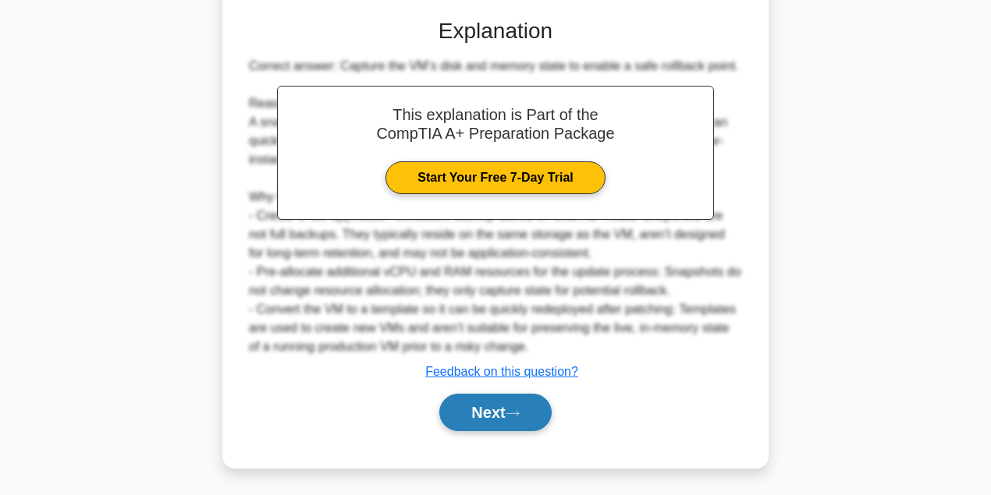
click at [463, 409] on button "Next" at bounding box center [495, 412] width 112 height 37
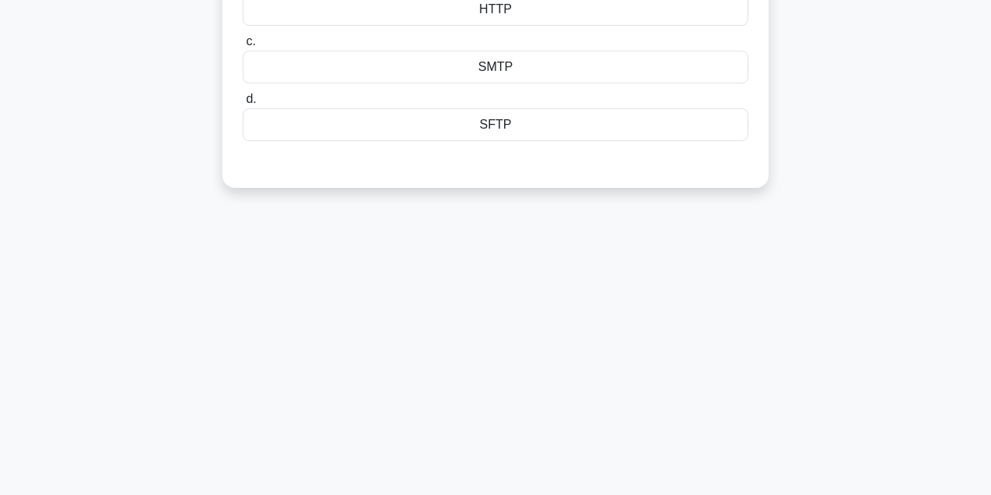
scroll to position [0, 0]
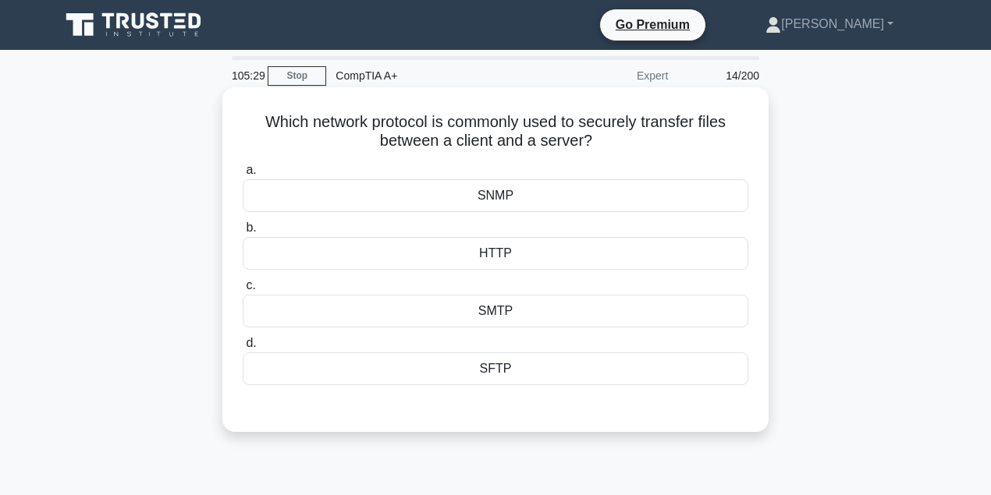
click at [407, 306] on div "SMTP" at bounding box center [495, 311] width 505 height 33
click at [243, 291] on input "c. SMTP" at bounding box center [243, 286] width 0 height 10
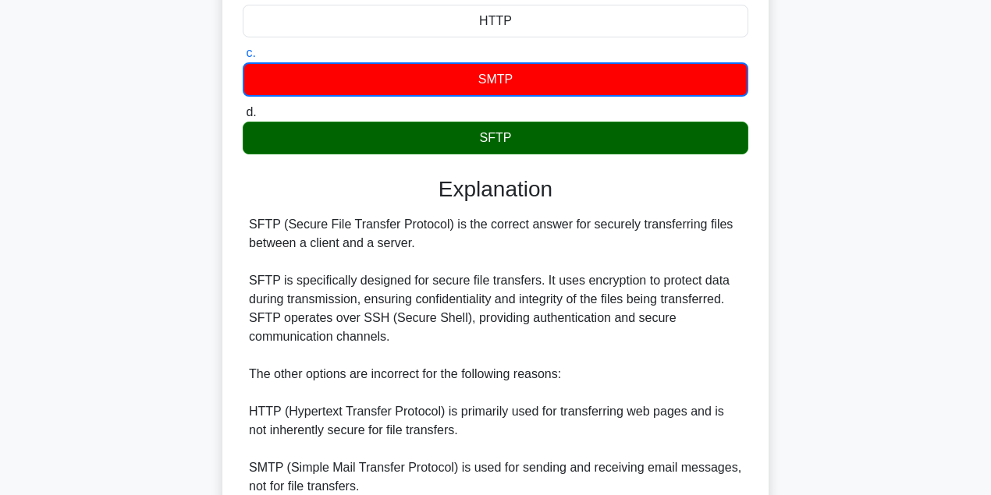
scroll to position [260, 0]
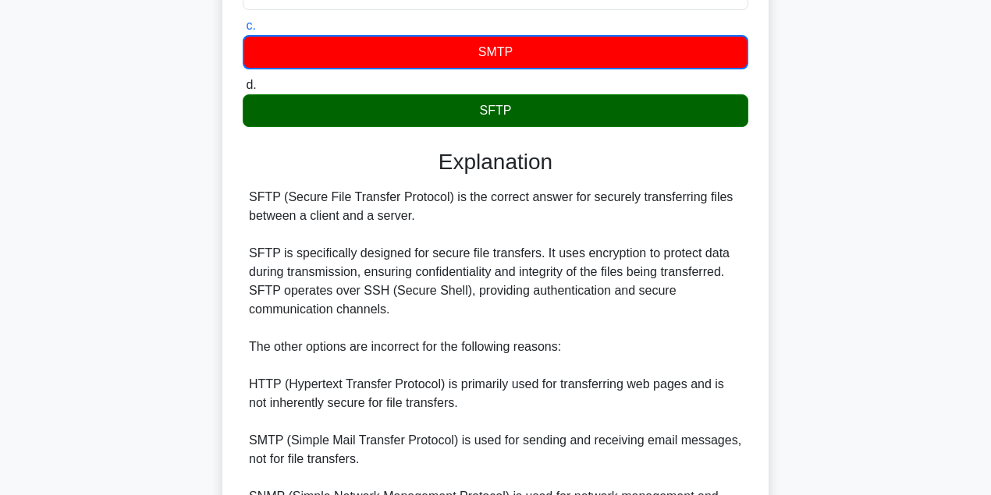
drag, startPoint x: 424, startPoint y: 211, endPoint x: 540, endPoint y: 214, distance: 115.5
click at [540, 214] on div "SFTP (Secure File Transfer Protocol) is the correct answer for securely transfe…" at bounding box center [495, 384] width 505 height 393
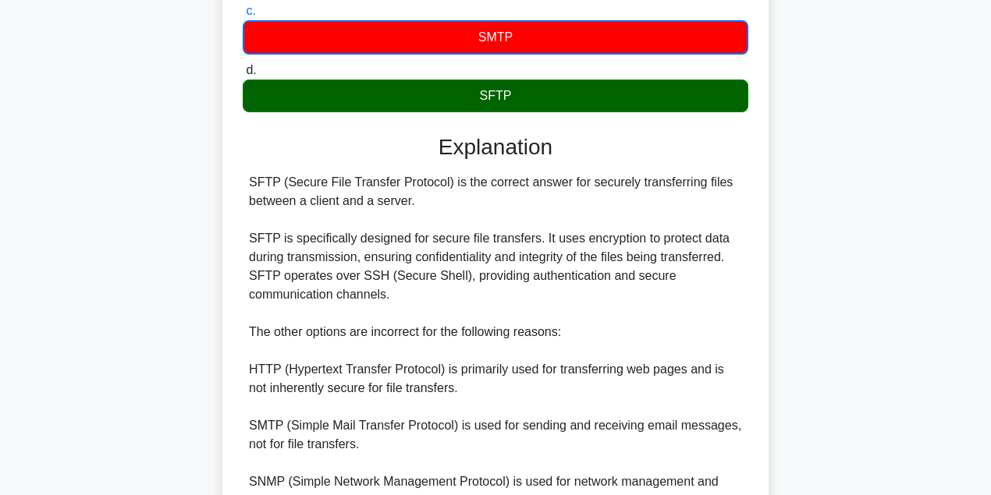
scroll to position [312, 0]
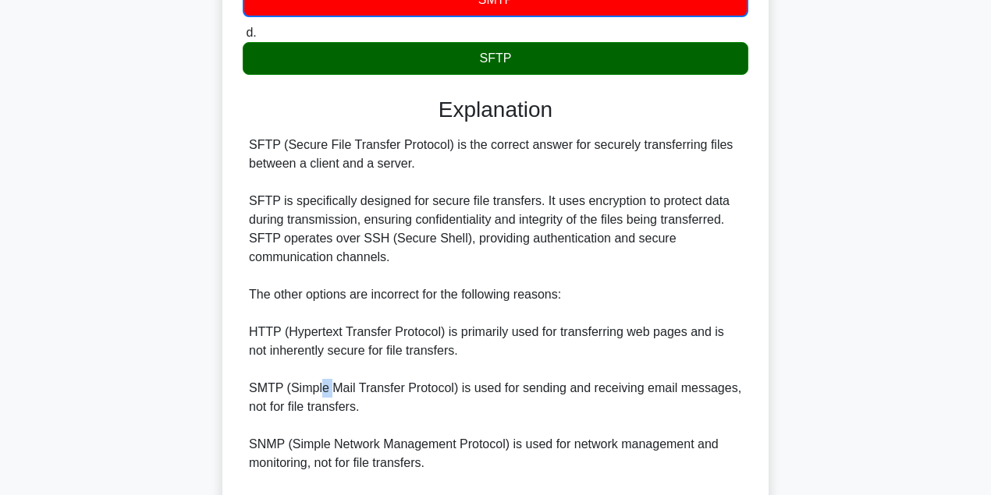
drag, startPoint x: 320, startPoint y: 385, endPoint x: 308, endPoint y: 385, distance: 11.7
click at [321, 385] on div "SFTP (Secure File Transfer Protocol) is the correct answer for securely transfe…" at bounding box center [495, 332] width 493 height 393
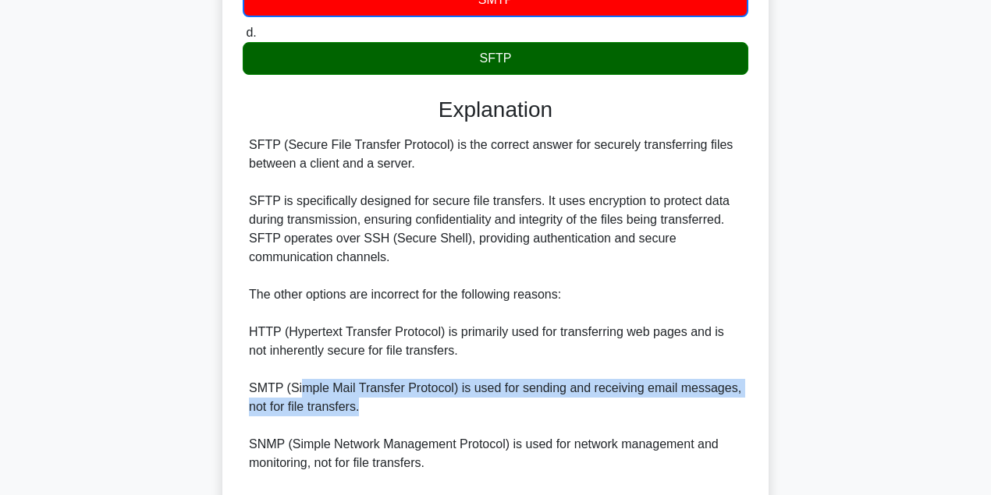
drag, startPoint x: 298, startPoint y: 392, endPoint x: 471, endPoint y: 393, distance: 173.2
click at [471, 396] on div "SFTP (Secure File Transfer Protocol) is the correct answer for securely transfe…" at bounding box center [495, 332] width 493 height 393
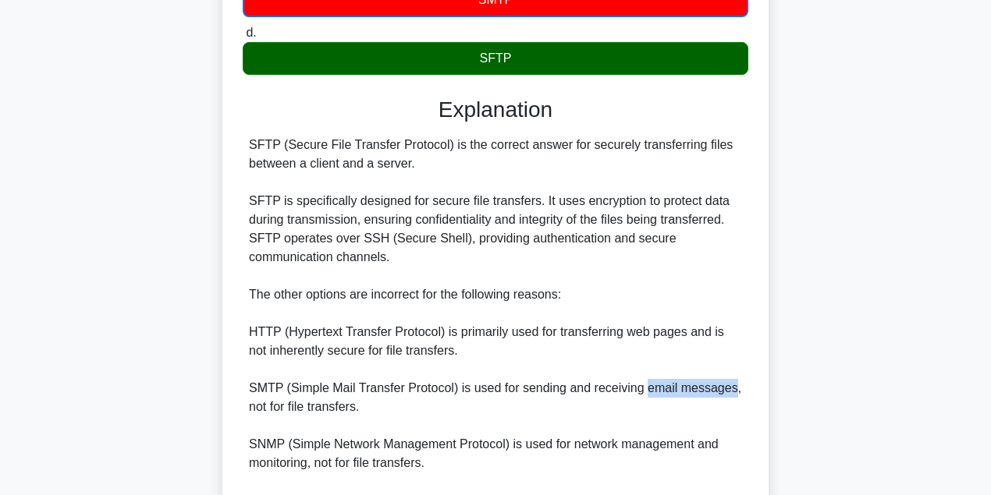
drag, startPoint x: 628, startPoint y: 403, endPoint x: 728, endPoint y: 392, distance: 100.5
click at [728, 393] on div "SFTP (Secure File Transfer Protocol) is the correct answer for securely transfe…" at bounding box center [495, 332] width 493 height 393
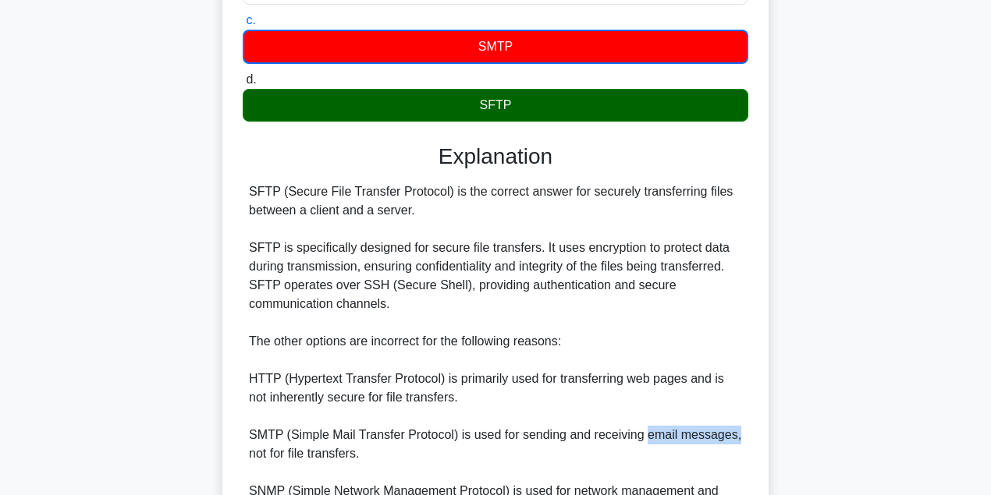
scroll to position [0, 0]
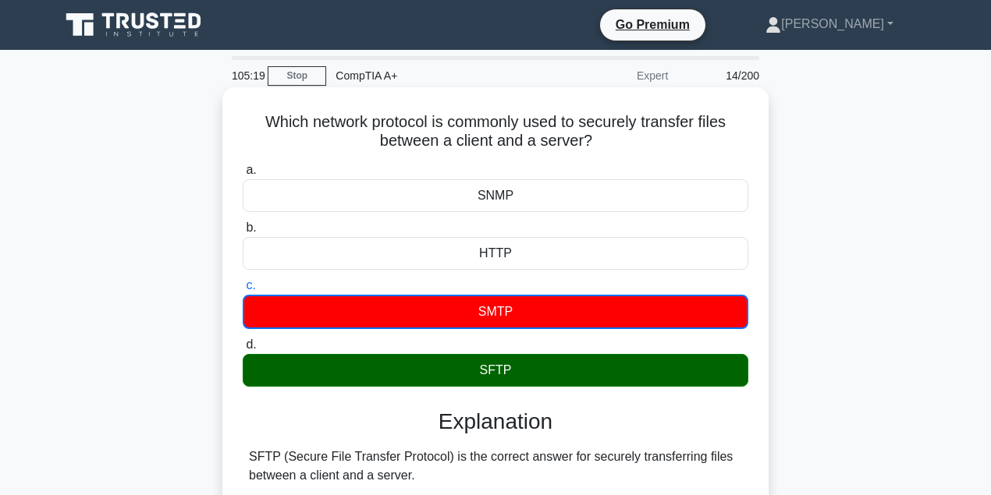
drag, startPoint x: 567, startPoint y: 123, endPoint x: 635, endPoint y: 148, distance: 72.3
click at [635, 148] on h5 "Which network protocol is commonly used to securely transfer files between a cl…" at bounding box center [495, 131] width 509 height 39
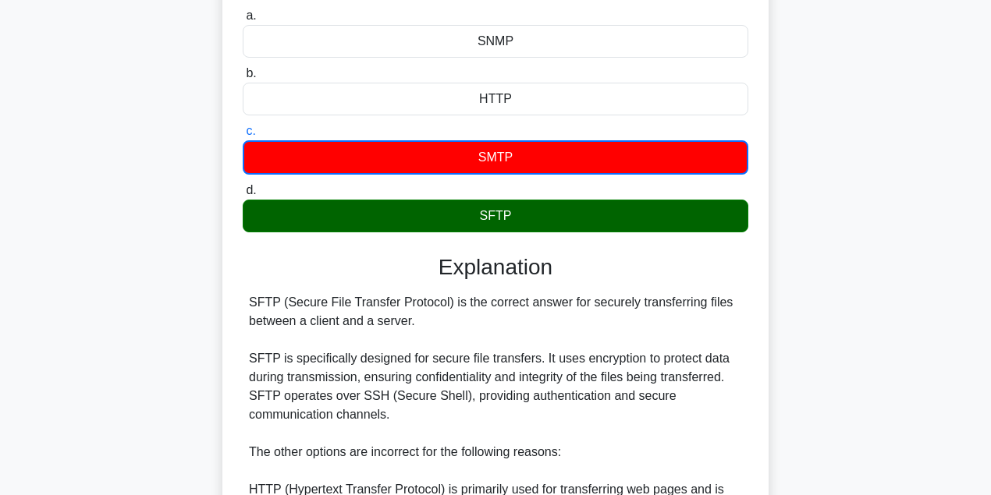
scroll to position [468, 0]
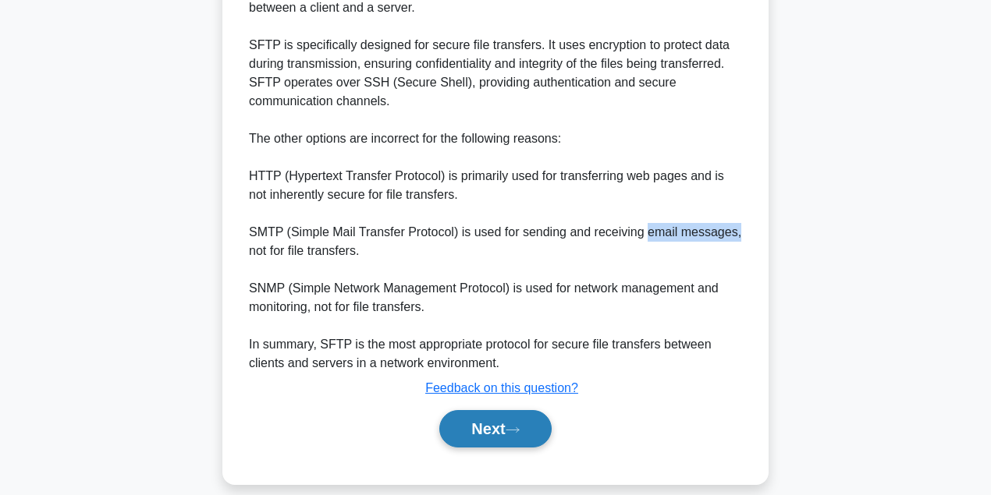
click at [476, 434] on button "Next" at bounding box center [495, 428] width 112 height 37
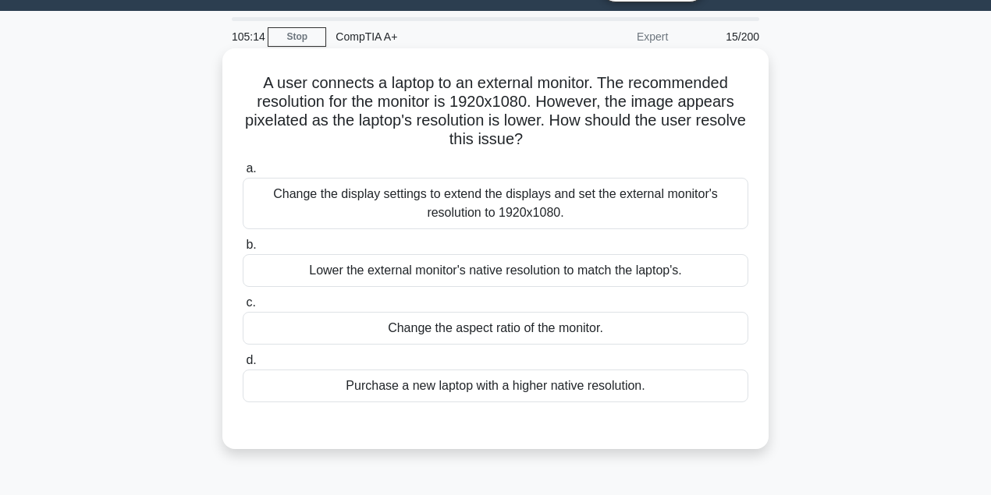
scroll to position [35, 0]
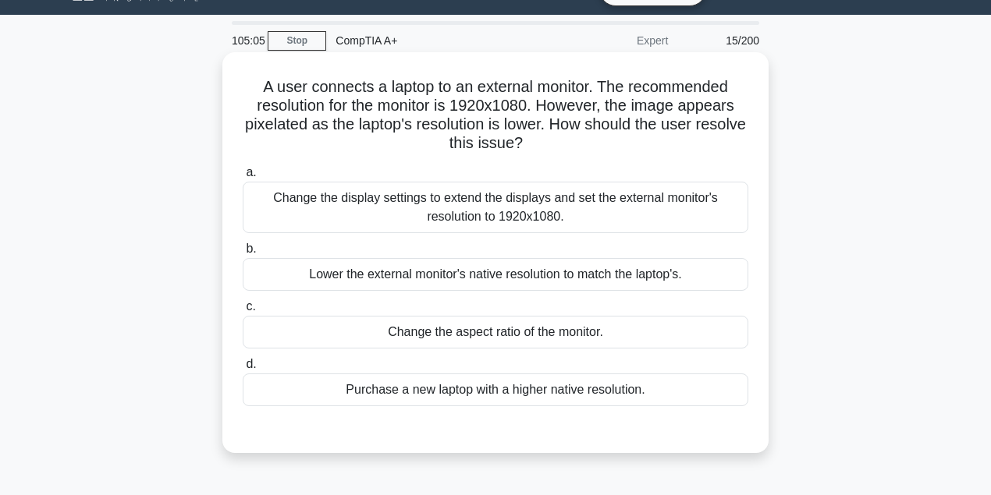
click at [635, 200] on div "Change the display settings to extend the displays and set the external monitor…" at bounding box center [495, 207] width 505 height 51
click at [243, 178] on input "a. Change the display settings to extend the displays and set the external moni…" at bounding box center [243, 173] width 0 height 10
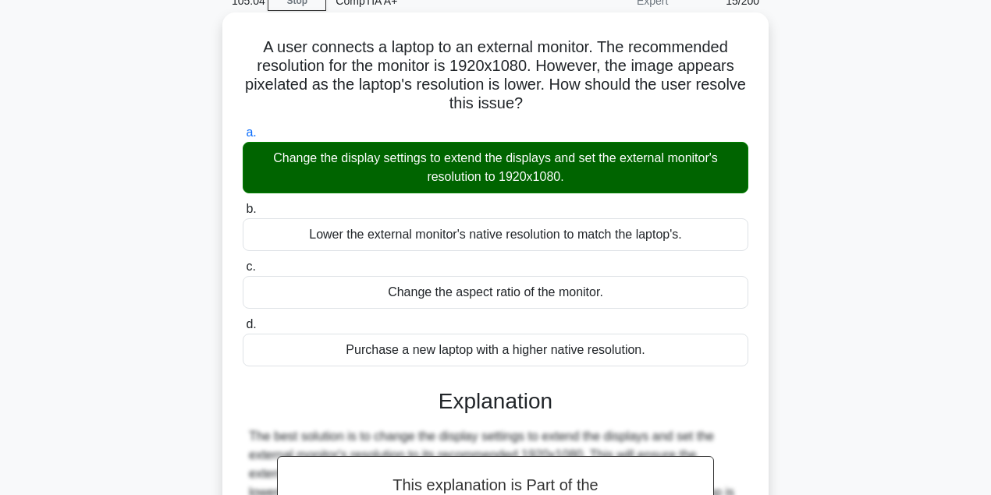
scroll to position [347, 0]
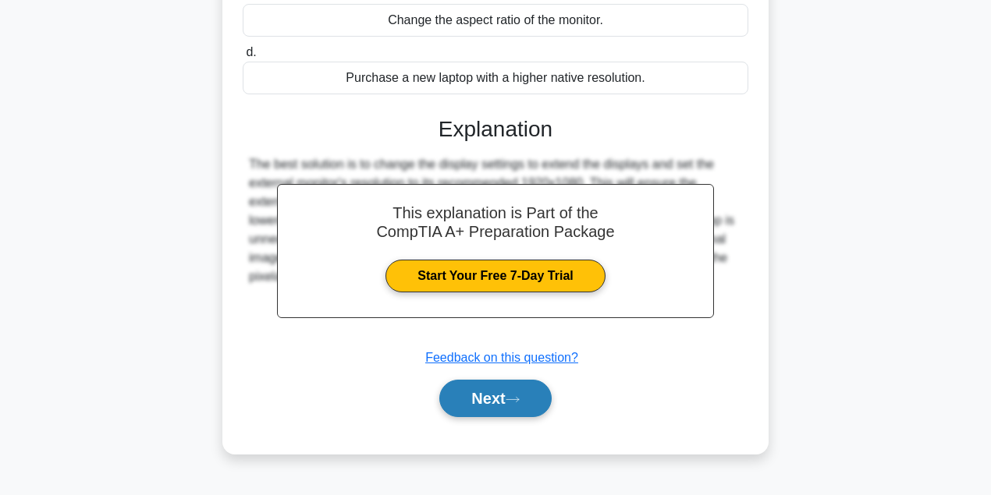
click at [483, 403] on button "Next" at bounding box center [495, 398] width 112 height 37
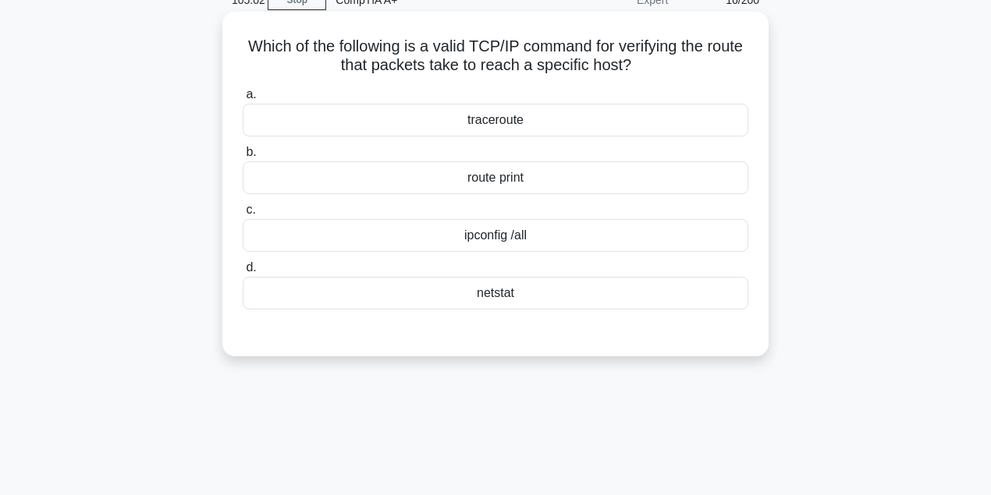
scroll to position [35, 0]
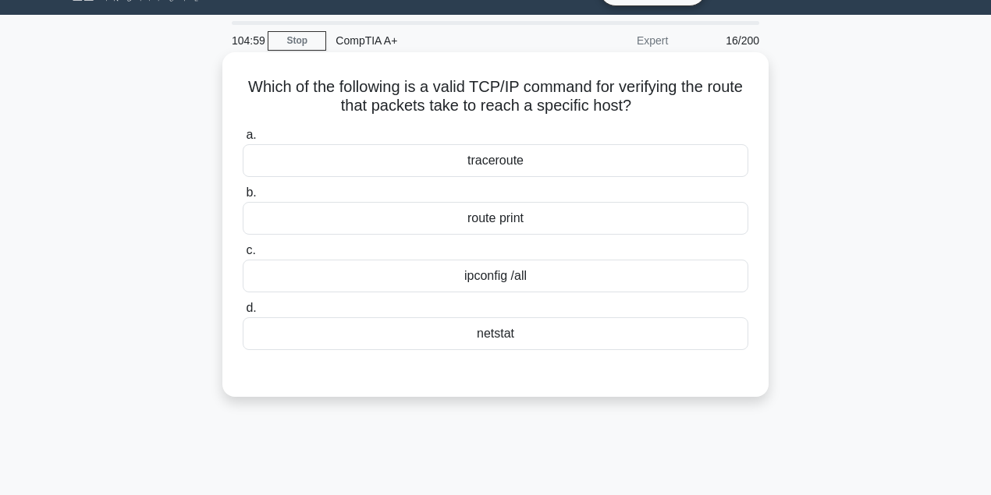
click at [477, 329] on div "netstat" at bounding box center [495, 333] width 505 height 33
click at [243, 314] on input "d. netstat" at bounding box center [243, 308] width 0 height 10
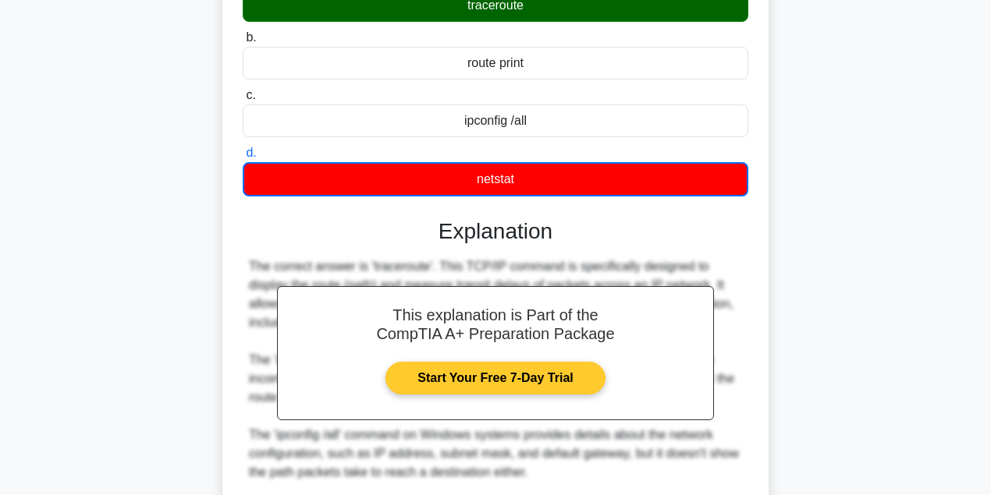
scroll to position [373, 0]
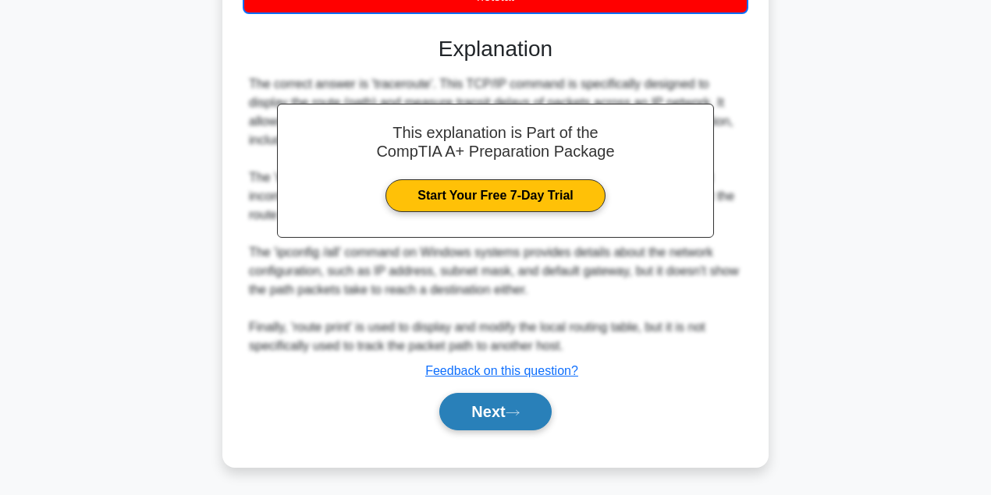
click at [509, 408] on button "Next" at bounding box center [495, 411] width 112 height 37
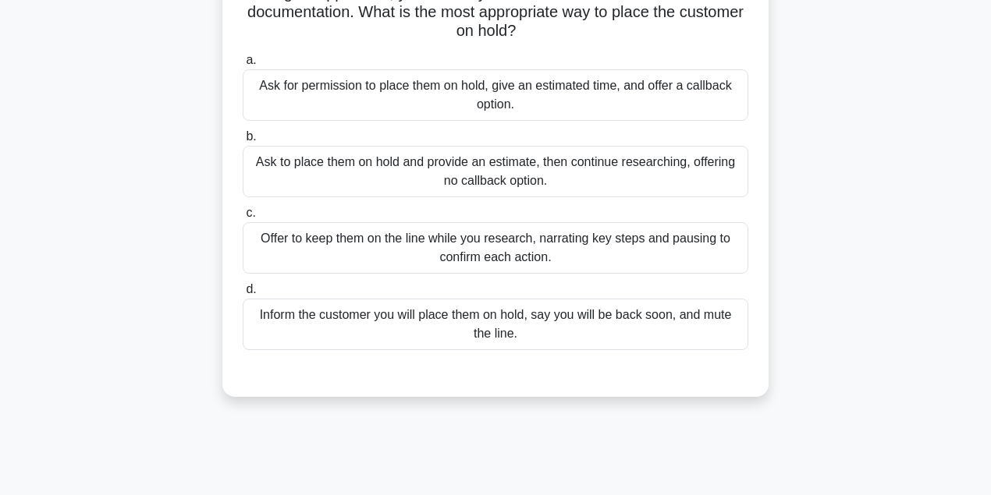
scroll to position [35, 0]
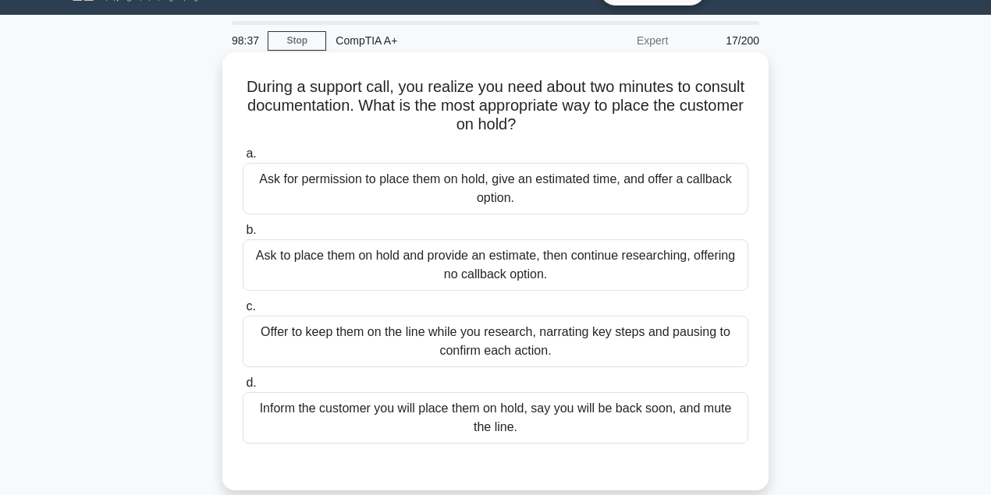
click at [502, 427] on div "Inform the customer you will place them on hold, say you will be back soon, and…" at bounding box center [495, 417] width 505 height 51
click at [243, 388] on input "d. Inform the customer you will place them on hold, say you will be back soon, …" at bounding box center [243, 383] width 0 height 10
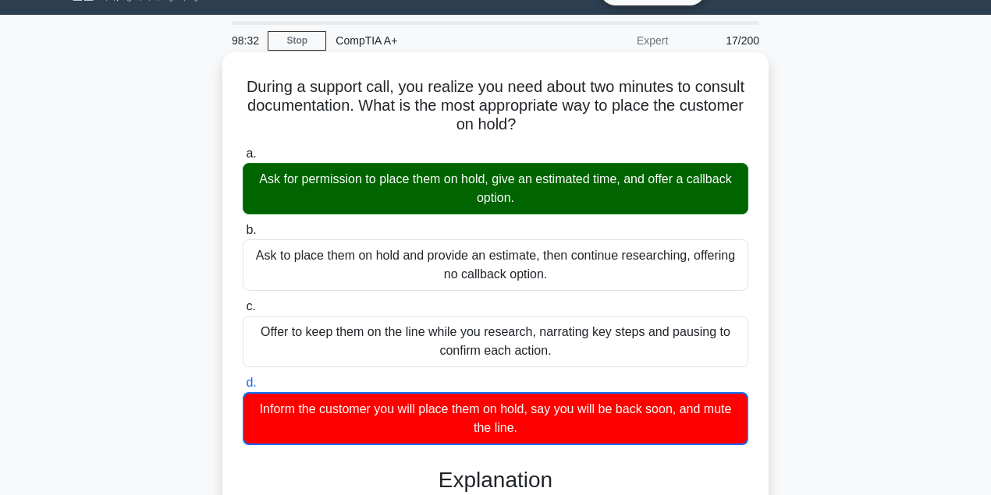
drag, startPoint x: 252, startPoint y: 181, endPoint x: 496, endPoint y: 191, distance: 244.3
click at [496, 191] on div "Ask for permission to place them on hold, give an estimated time, and offer a c…" at bounding box center [495, 188] width 505 height 51
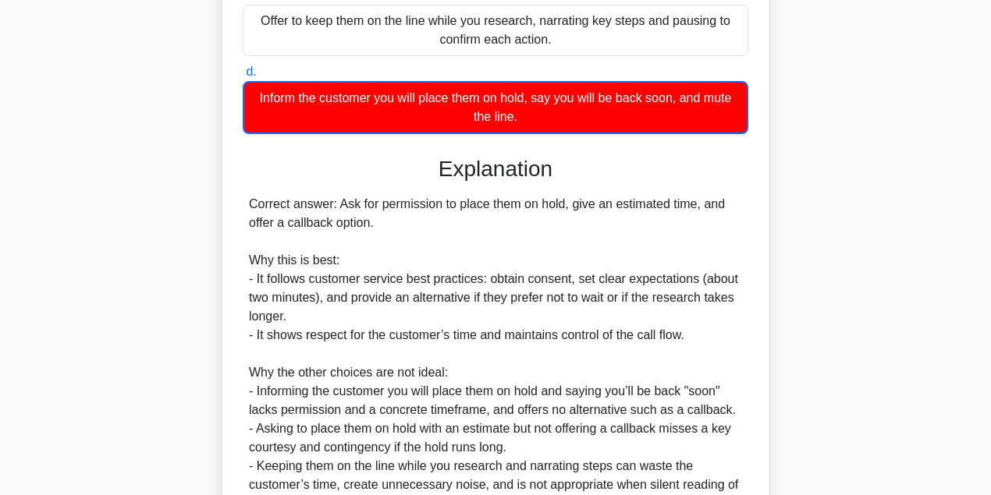
scroll to position [347, 0]
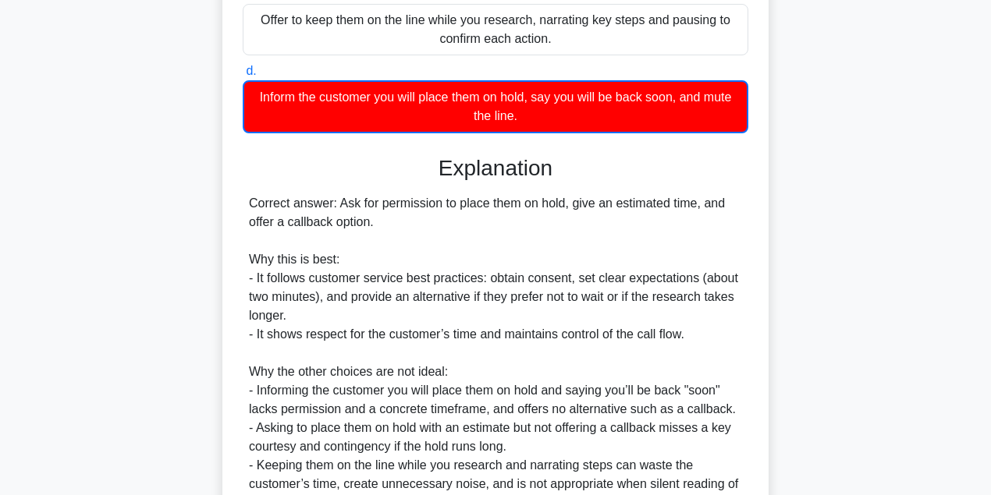
drag, startPoint x: 373, startPoint y: 198, endPoint x: 513, endPoint y: 212, distance: 141.1
click at [513, 212] on div "Correct answer: Ask for permission to place them on hold, give an estimated tim…" at bounding box center [495, 353] width 493 height 318
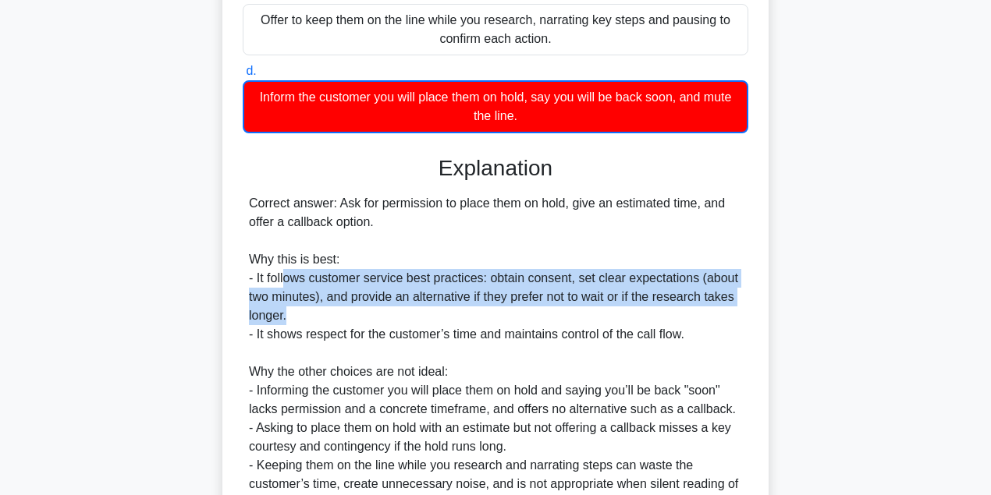
drag, startPoint x: 304, startPoint y: 278, endPoint x: 703, endPoint y: 310, distance: 399.9
click at [705, 313] on div "Correct answer: Ask for permission to place them on hold, give an estimated tim…" at bounding box center [495, 353] width 493 height 318
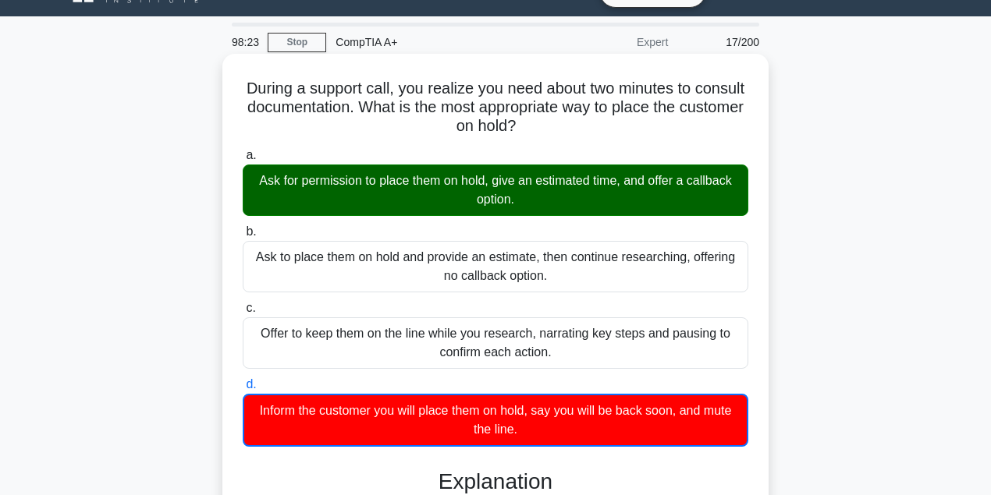
scroll to position [0, 0]
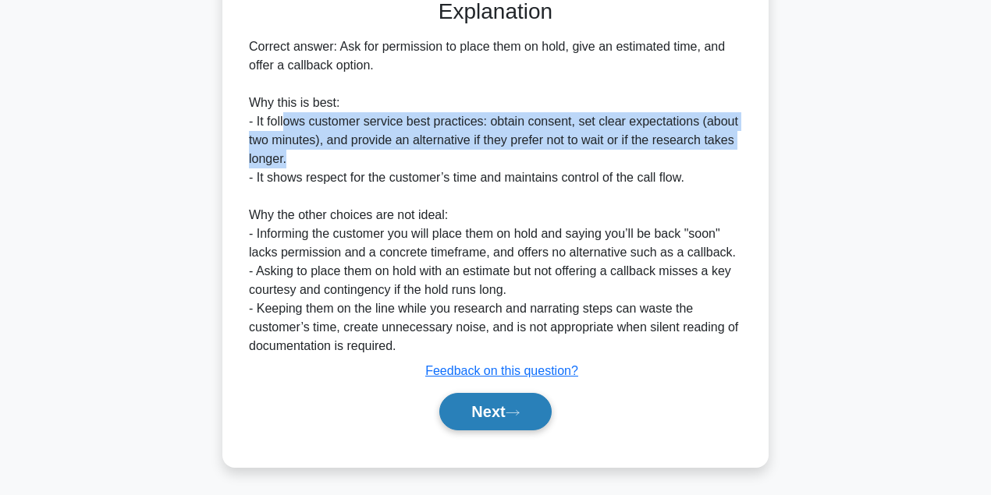
click at [496, 409] on button "Next" at bounding box center [495, 411] width 112 height 37
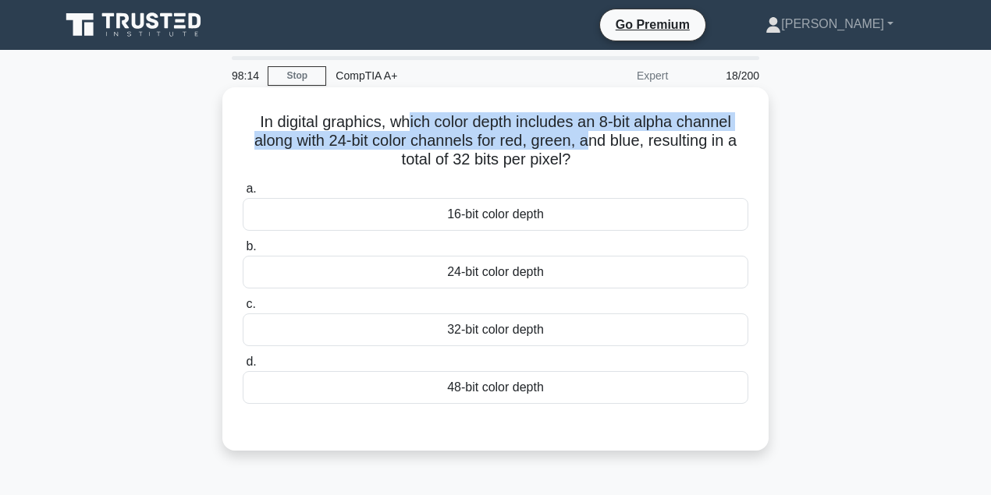
drag, startPoint x: 416, startPoint y: 119, endPoint x: 588, endPoint y: 134, distance: 172.3
click at [588, 134] on h5 "In digital graphics, which color depth includes an 8-bit alpha channel along wi…" at bounding box center [495, 141] width 509 height 58
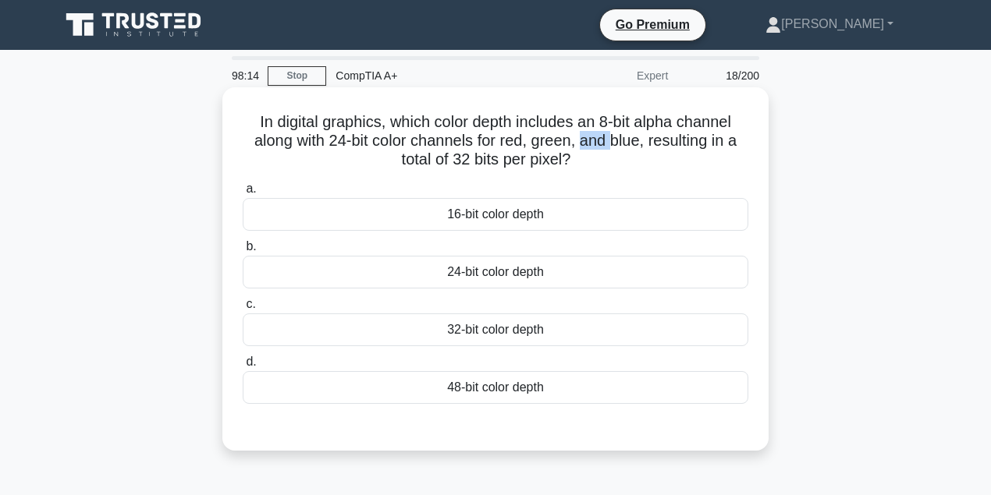
click at [588, 134] on h5 "In digital graphics, which color depth includes an 8-bit alpha channel along wi…" at bounding box center [495, 141] width 509 height 58
click at [587, 134] on h5 "In digital graphics, which color depth includes an 8-bit alpha channel along wi…" at bounding box center [495, 141] width 509 height 58
click at [577, 335] on div "32-bit color depth" at bounding box center [495, 330] width 505 height 33
click at [243, 310] on input "c. 32-bit color depth" at bounding box center [243, 305] width 0 height 10
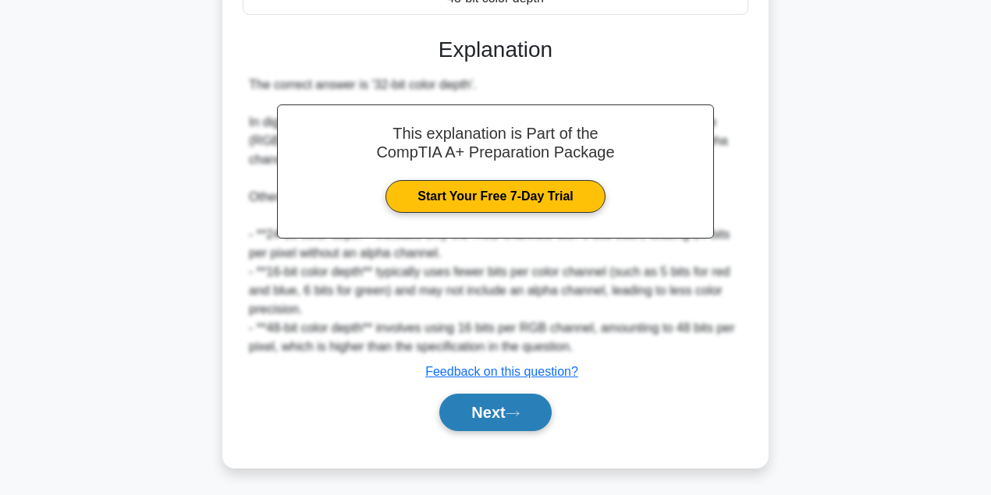
click at [507, 427] on button "Next" at bounding box center [495, 412] width 112 height 37
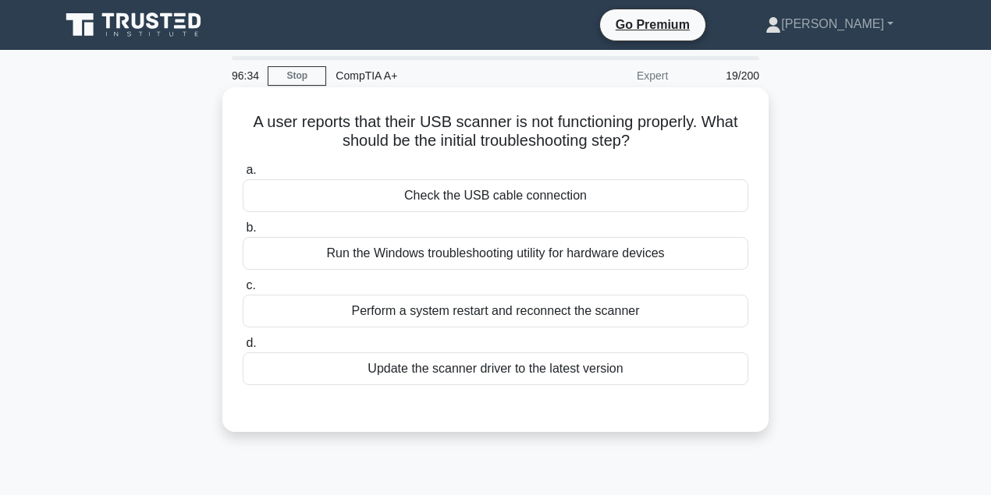
click at [591, 205] on div "Check the USB cable connection" at bounding box center [495, 195] width 505 height 33
click at [243, 175] on input "a. Check the USB cable connection" at bounding box center [243, 170] width 0 height 10
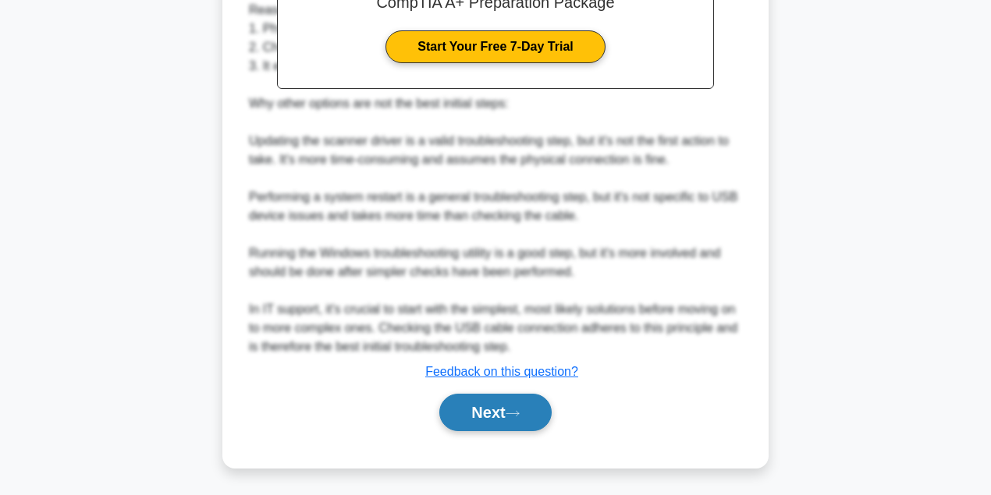
click at [487, 413] on button "Next" at bounding box center [495, 412] width 112 height 37
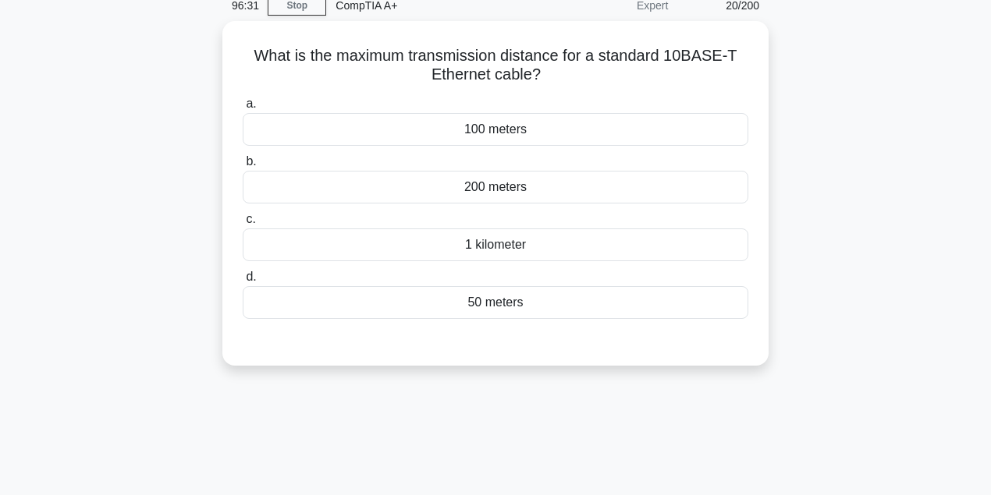
scroll to position [35, 0]
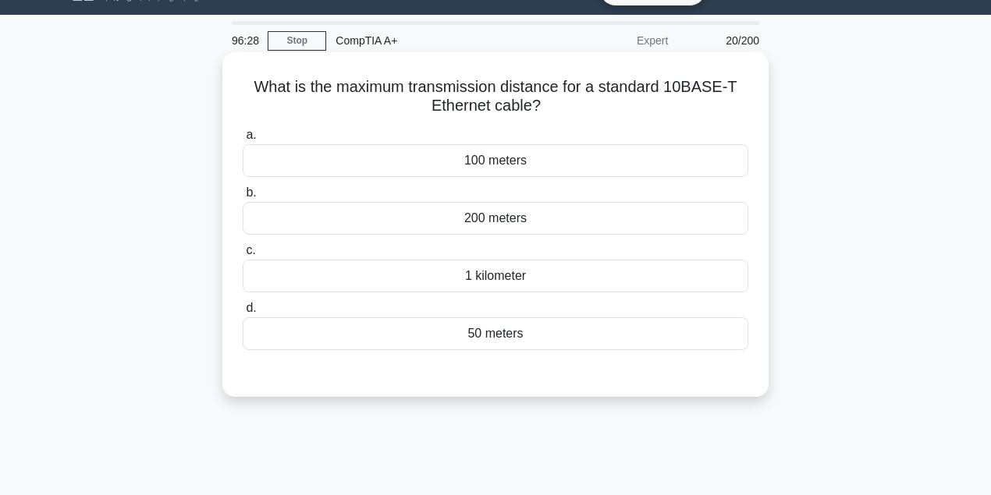
click at [518, 335] on div "50 meters" at bounding box center [495, 333] width 505 height 33
click at [243, 314] on input "d. 50 meters" at bounding box center [243, 308] width 0 height 10
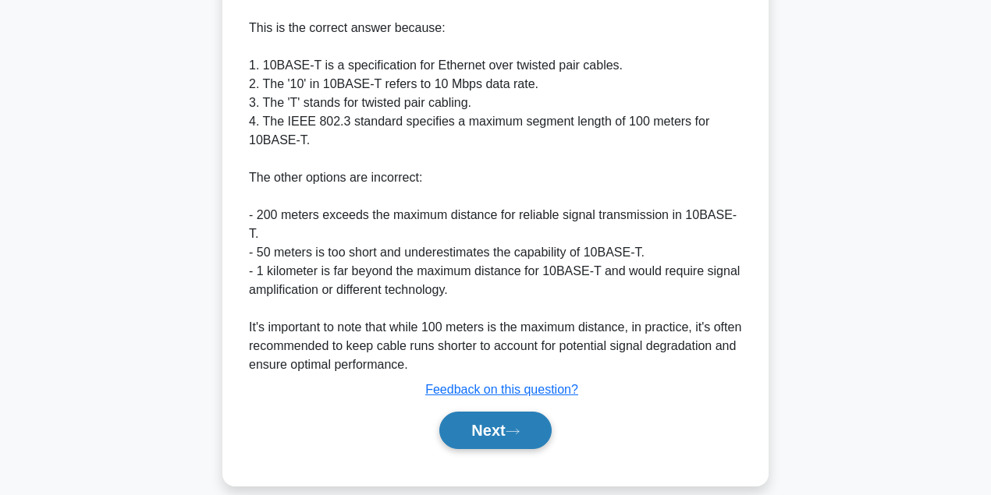
click at [519, 427] on icon at bounding box center [512, 431] width 14 height 9
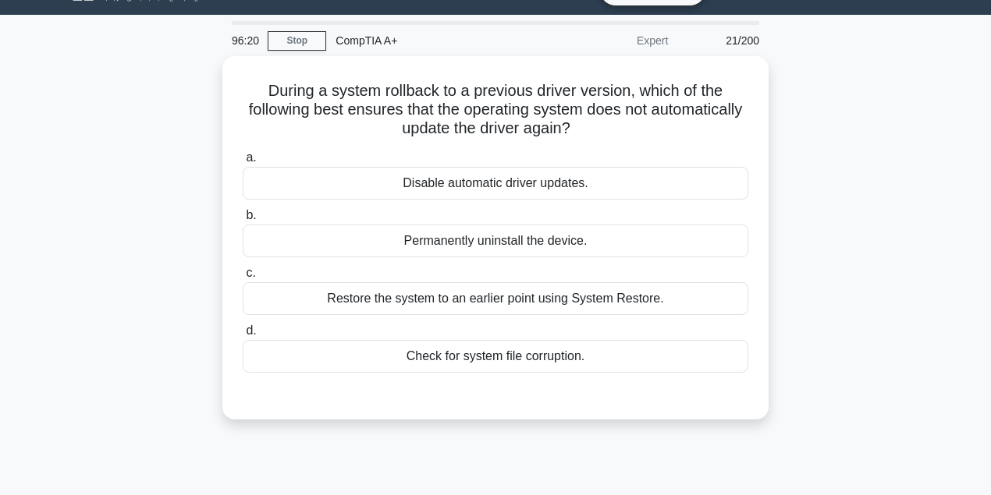
click at [314, 478] on div "96:20 Stop CompTIA A+ Expert 21/200 During a system rollback to a previous driv…" at bounding box center [495, 411] width 889 height 780
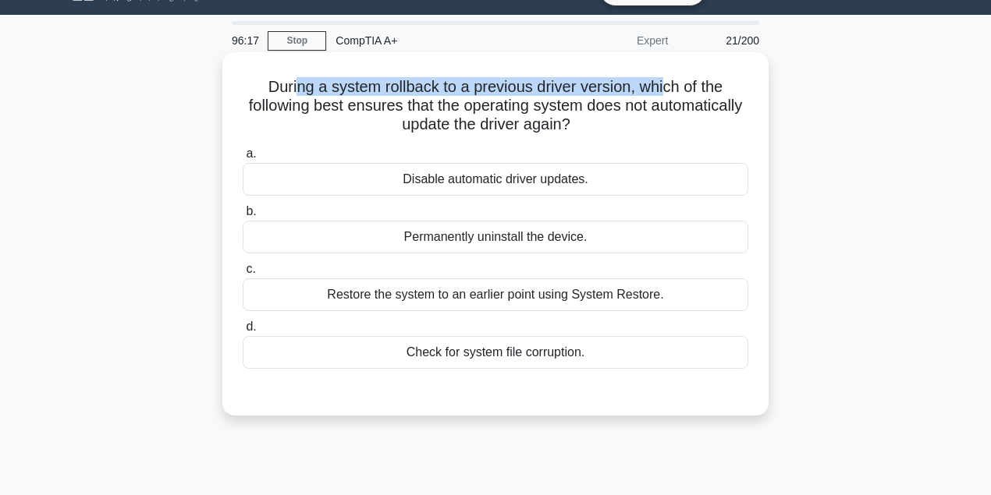
drag, startPoint x: 306, startPoint y: 67, endPoint x: 669, endPoint y: 84, distance: 363.9
click at [669, 84] on div "During a system rollback to a previous driver version, which of the following b…" at bounding box center [495, 233] width 533 height 351
click at [669, 84] on h5 "During a system rollback to a previous driver version, which of the following b…" at bounding box center [495, 106] width 509 height 58
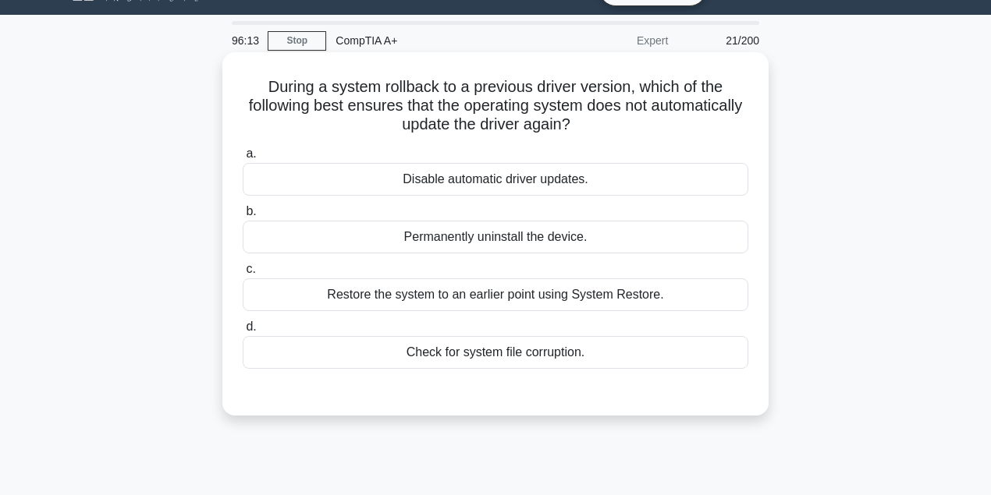
click at [626, 186] on div "Disable automatic driver updates." at bounding box center [495, 179] width 505 height 33
click at [243, 159] on input "a. Disable automatic driver updates." at bounding box center [243, 154] width 0 height 10
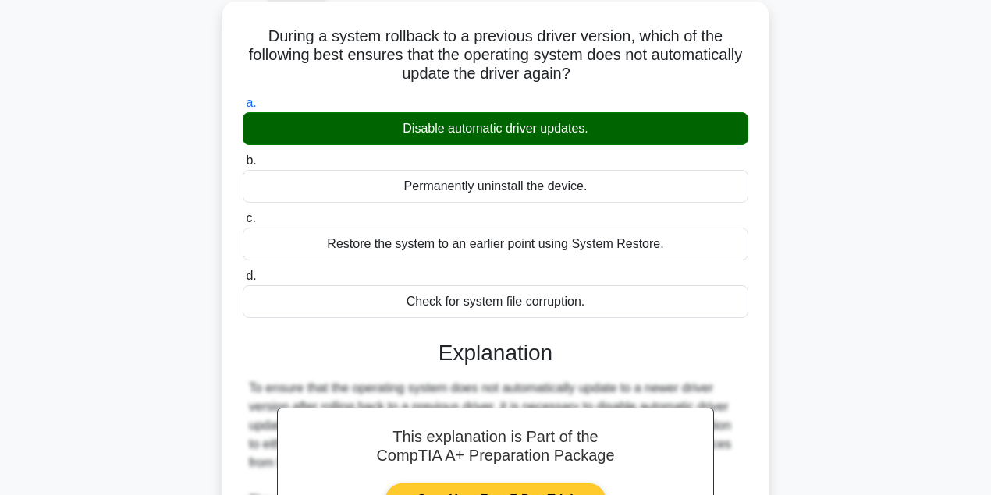
scroll to position [295, 0]
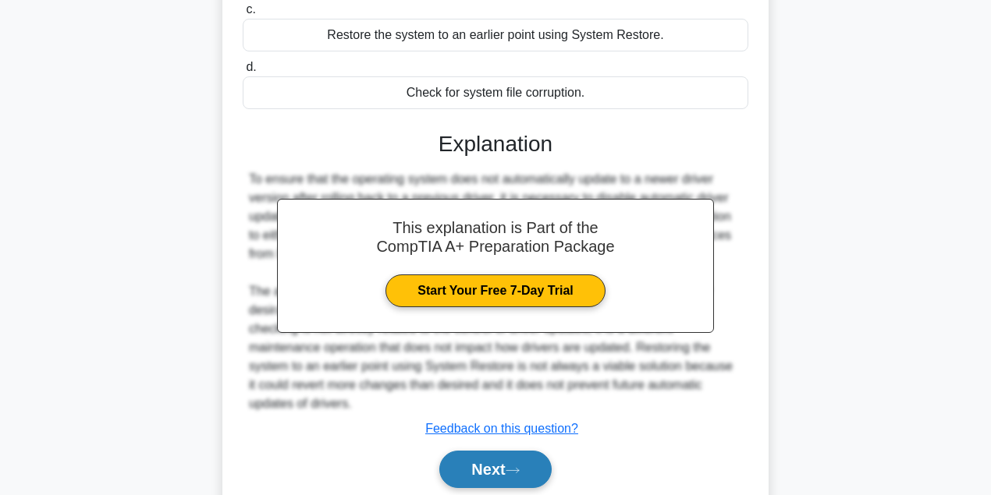
click at [510, 463] on button "Next" at bounding box center [495, 469] width 112 height 37
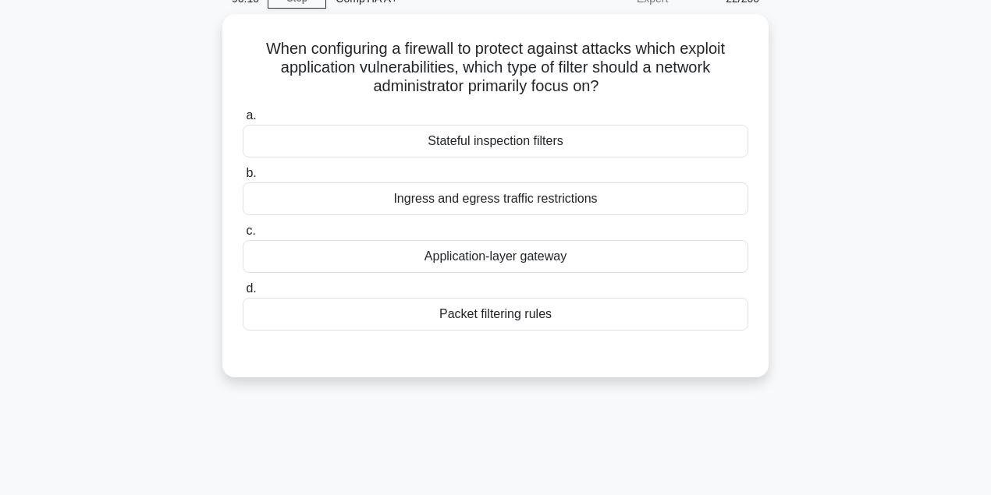
scroll to position [35, 0]
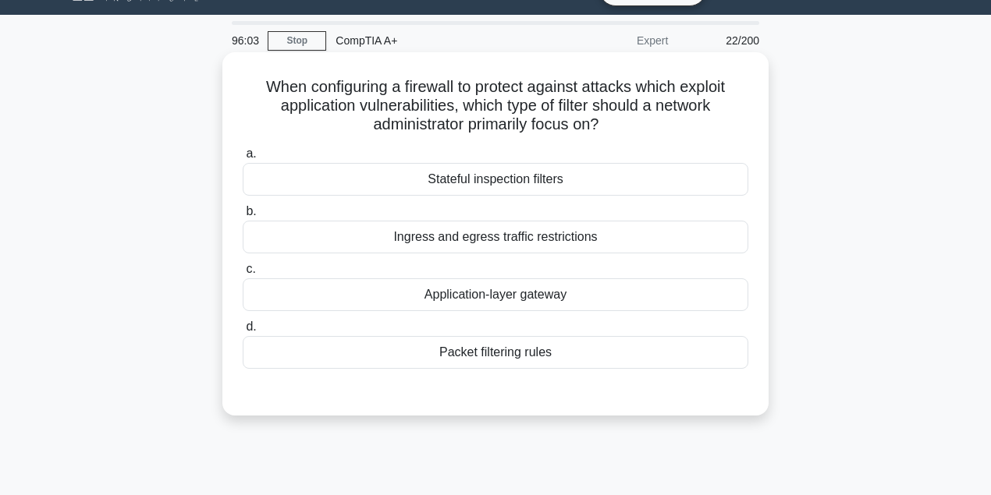
click at [557, 363] on div "Packet filtering rules" at bounding box center [495, 352] width 505 height 33
click at [243, 332] on input "d. Packet filtering rules" at bounding box center [243, 327] width 0 height 10
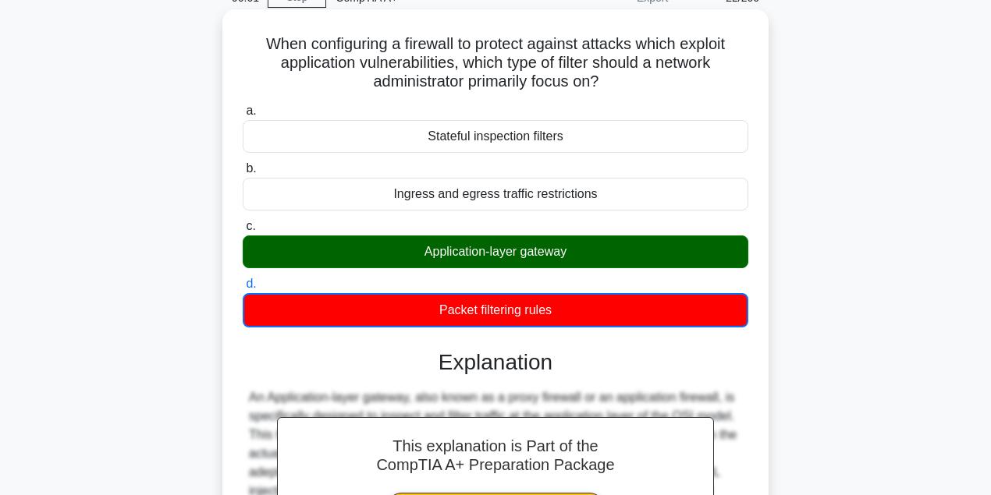
scroll to position [448, 0]
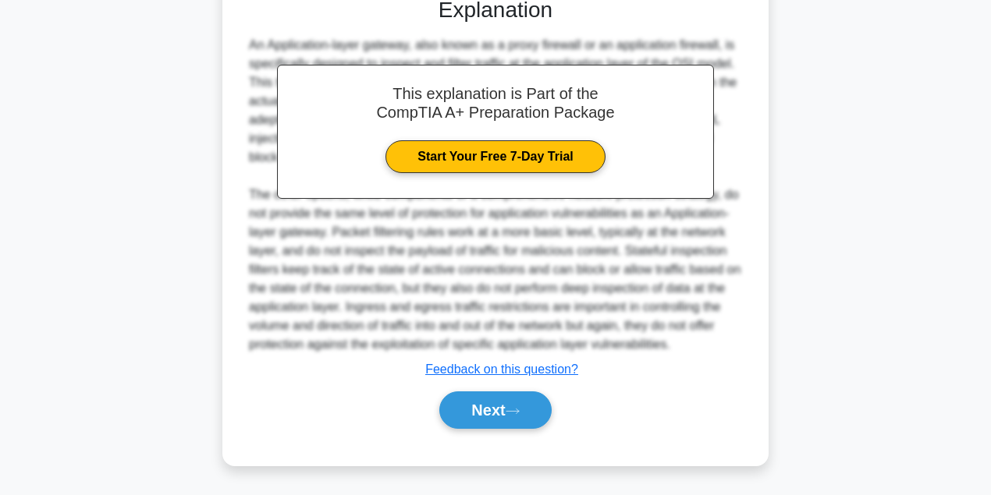
click at [505, 431] on div "Next" at bounding box center [495, 410] width 505 height 50
click at [510, 420] on button "Next" at bounding box center [495, 410] width 112 height 37
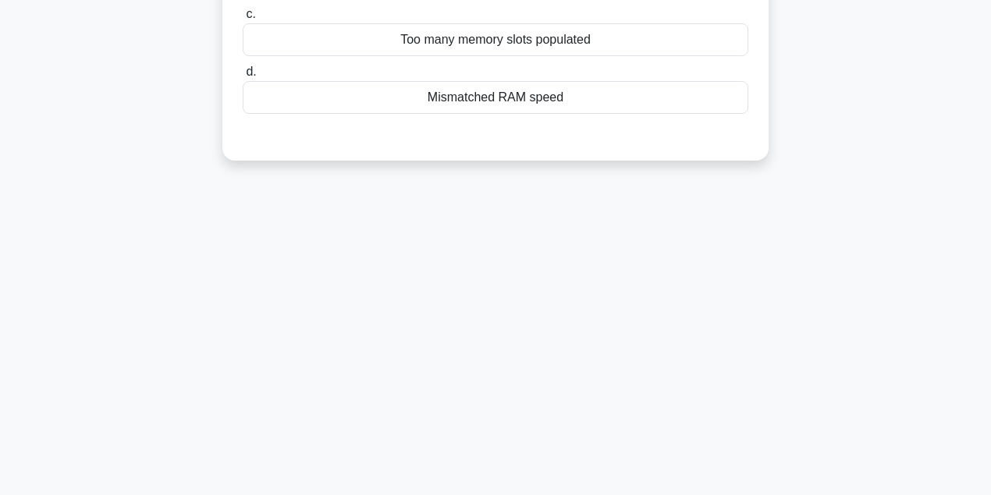
scroll to position [0, 0]
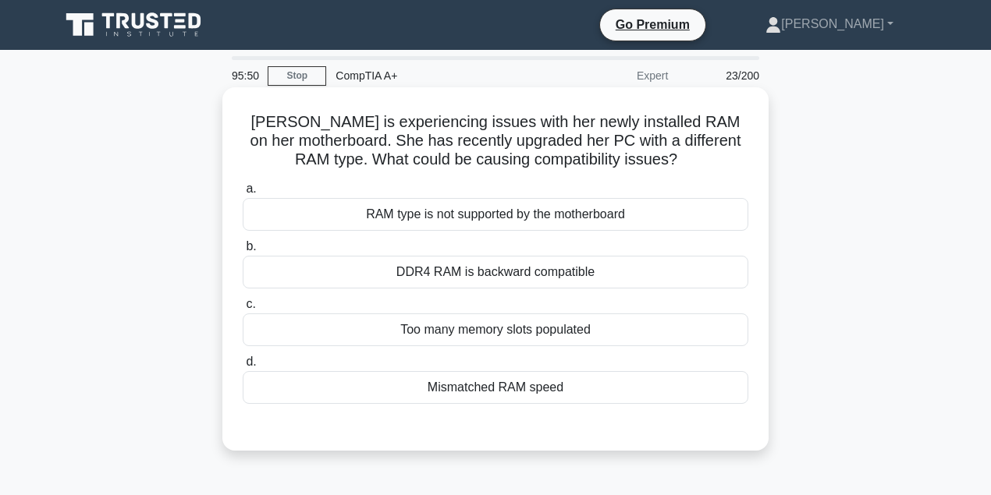
click at [559, 225] on div "RAM type is not supported by the motherboard" at bounding box center [495, 214] width 505 height 33
click at [243, 194] on input "a. RAM type is not supported by the motherboard" at bounding box center [243, 189] width 0 height 10
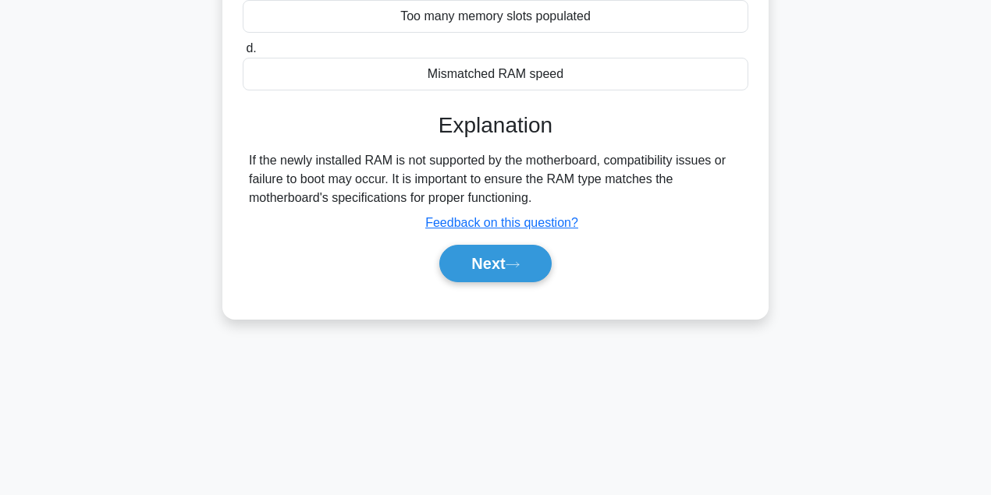
scroll to position [347, 0]
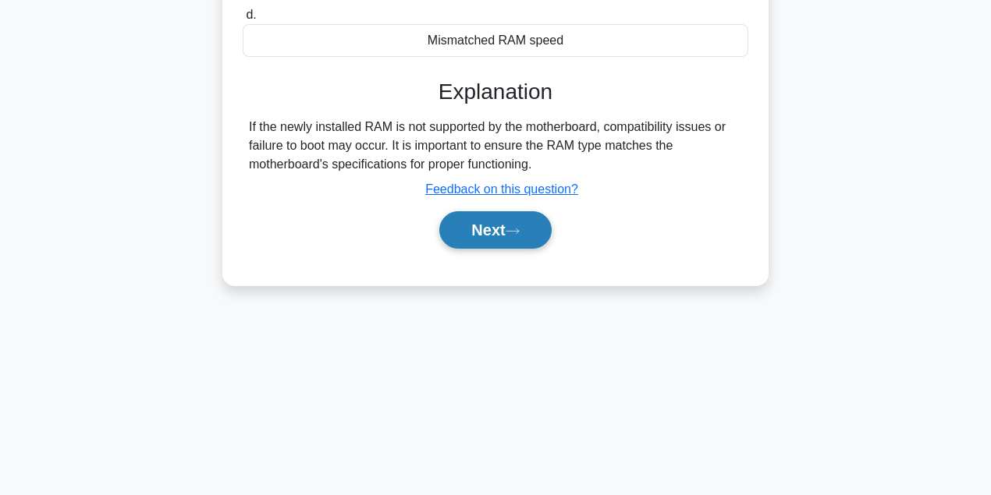
click at [492, 242] on button "Next" at bounding box center [495, 229] width 112 height 37
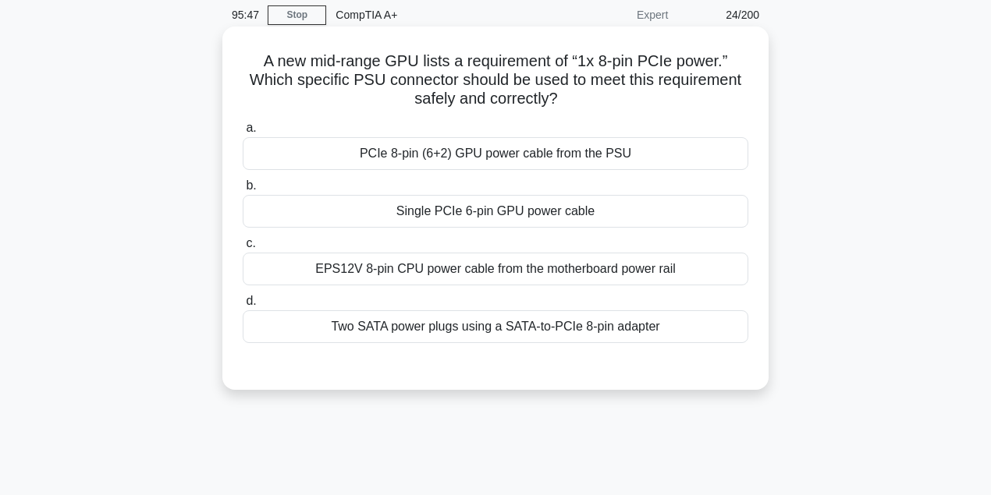
scroll to position [35, 0]
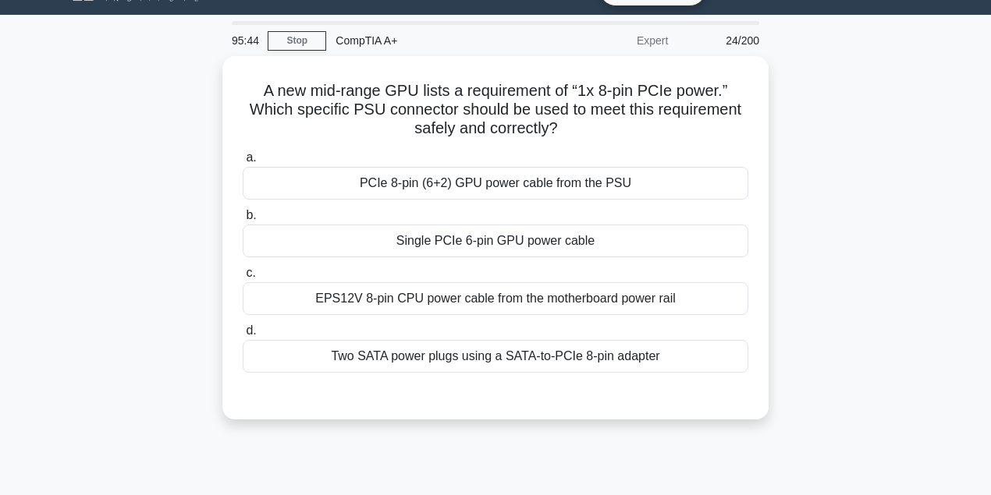
drag, startPoint x: 983, startPoint y: 0, endPoint x: 813, endPoint y: 271, distance: 319.9
click at [813, 272] on div "A new mid-range GPU lists a requirement of “1x 8-pin PCIe power.” Which specifi…" at bounding box center [495, 247] width 889 height 382
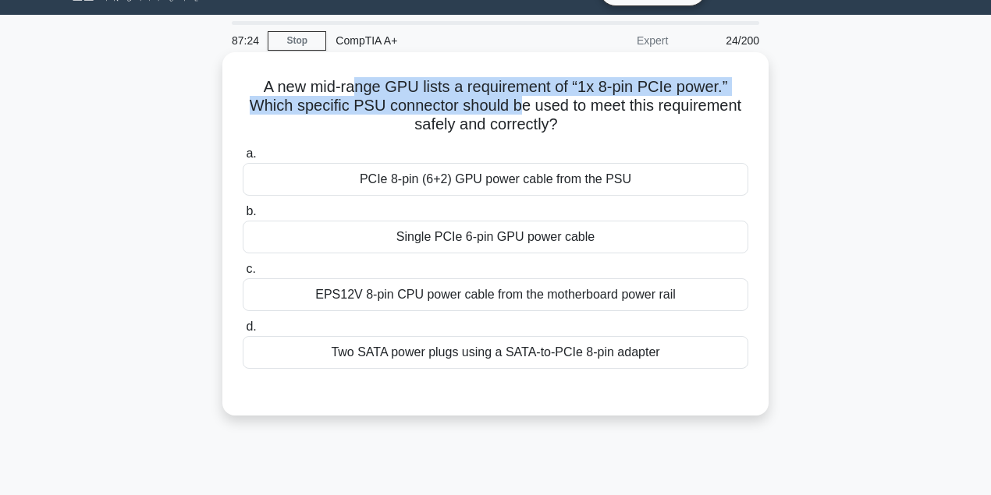
drag, startPoint x: 354, startPoint y: 89, endPoint x: 518, endPoint y: 107, distance: 164.8
click at [518, 107] on h5 "A new mid-range GPU lists a requirement of “1x 8-pin PCIe power.” Which specifi…" at bounding box center [495, 106] width 509 height 58
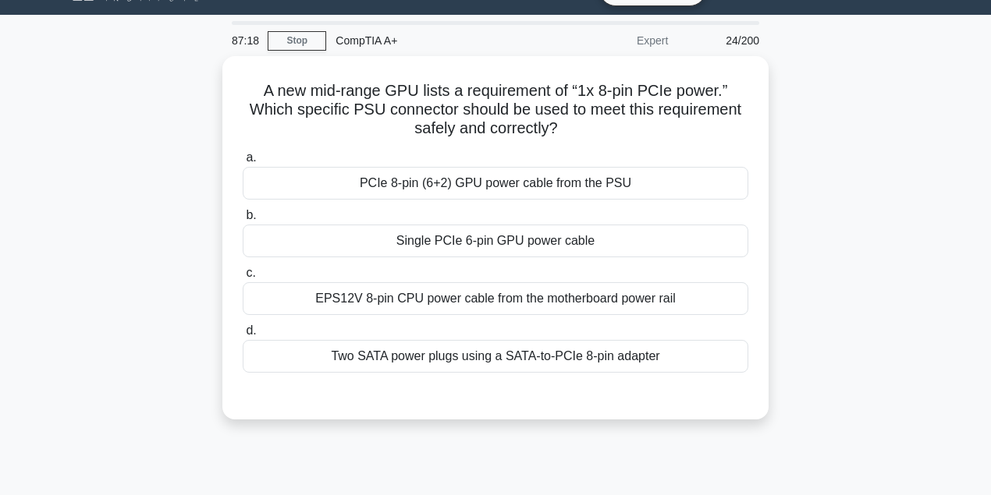
click at [845, 346] on div "A new mid-range GPU lists a requirement of “1x 8-pin PCIe power.” Which specifi…" at bounding box center [495, 247] width 889 height 382
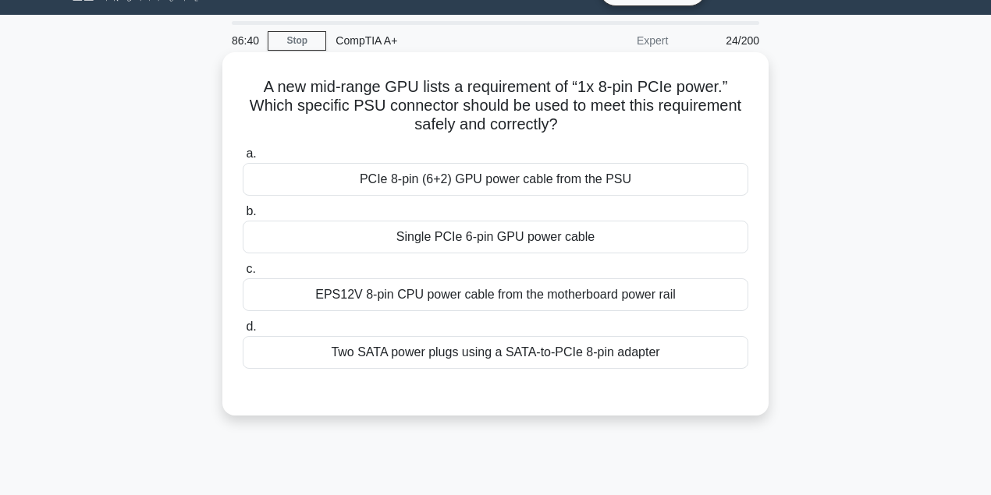
click at [535, 167] on div "PCIe 8-pin (6+2) GPU power cable from the PSU" at bounding box center [495, 179] width 505 height 33
click at [243, 159] on input "a. PCIe 8-pin (6+2) GPU power cable from the PSU" at bounding box center [243, 154] width 0 height 10
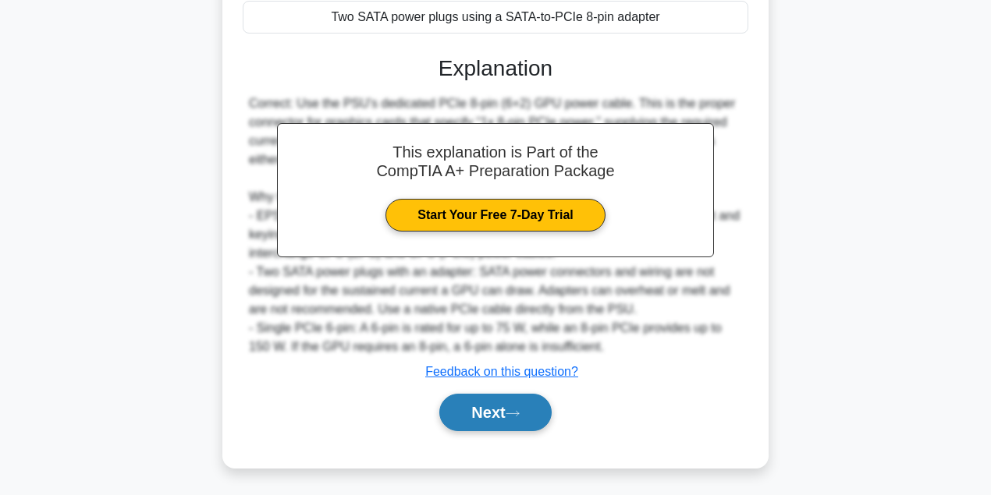
click at [465, 406] on button "Next" at bounding box center [495, 412] width 112 height 37
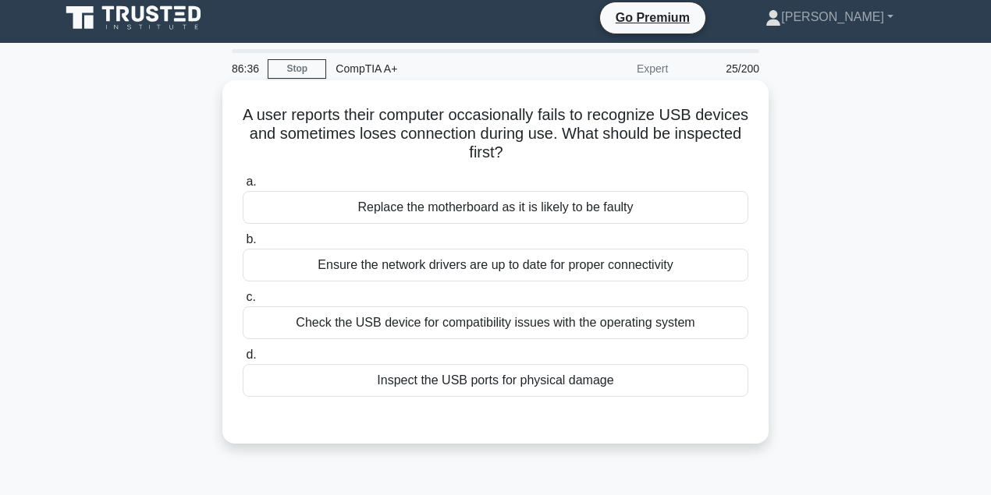
scroll to position [0, 0]
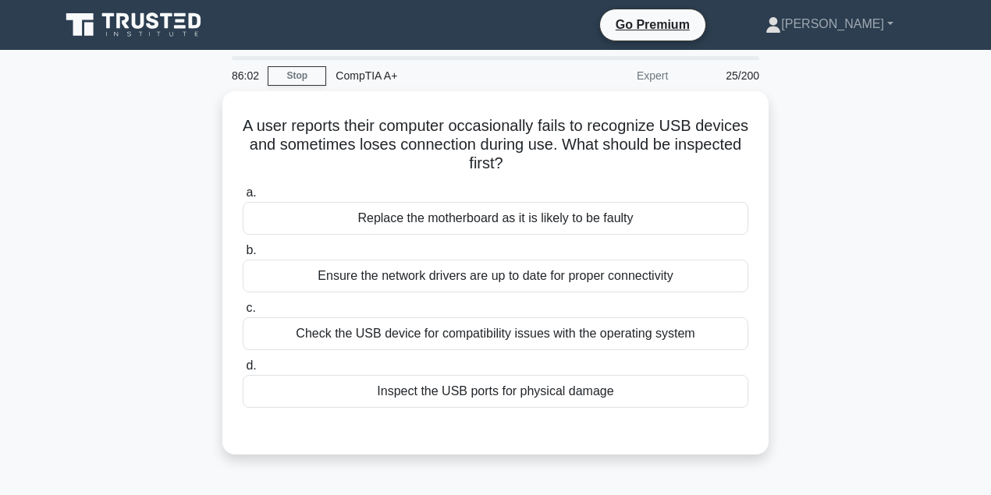
click at [789, 187] on div "A user reports their computer occasionally fails to recognize USB devices and s…" at bounding box center [495, 282] width 889 height 382
click at [786, 187] on div "A user reports their computer occasionally fails to recognize USB devices and s…" at bounding box center [495, 282] width 889 height 382
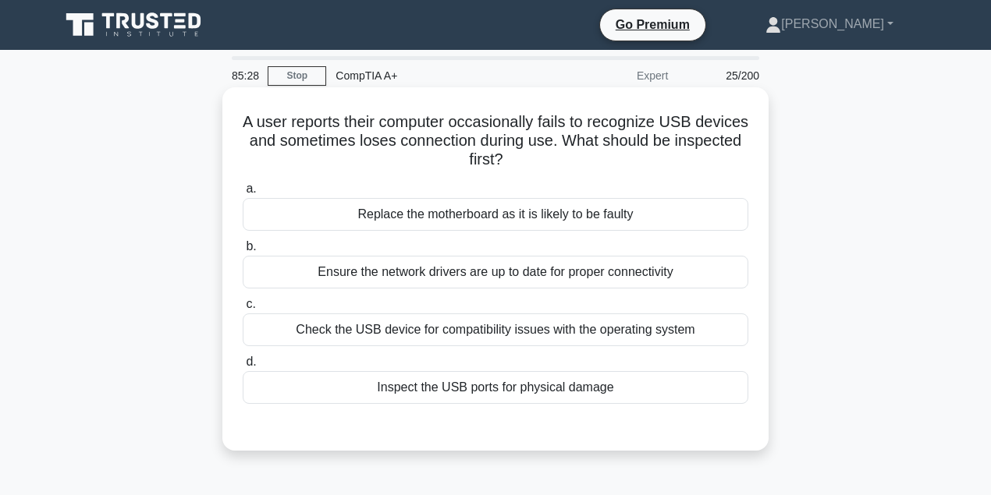
click at [580, 382] on div "Inspect the USB ports for physical damage" at bounding box center [495, 387] width 505 height 33
click at [243, 367] on input "d. Inspect the USB ports for physical damage" at bounding box center [243, 362] width 0 height 10
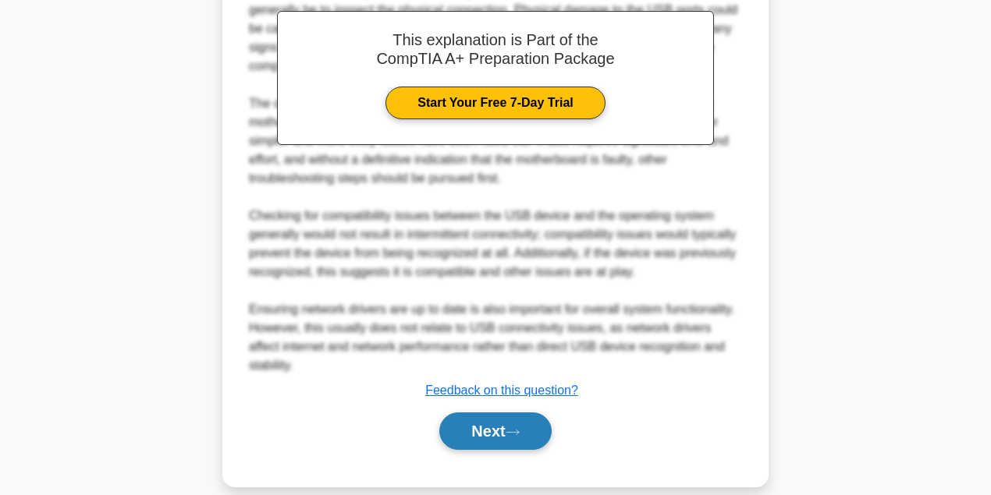
click at [488, 420] on button "Next" at bounding box center [495, 431] width 112 height 37
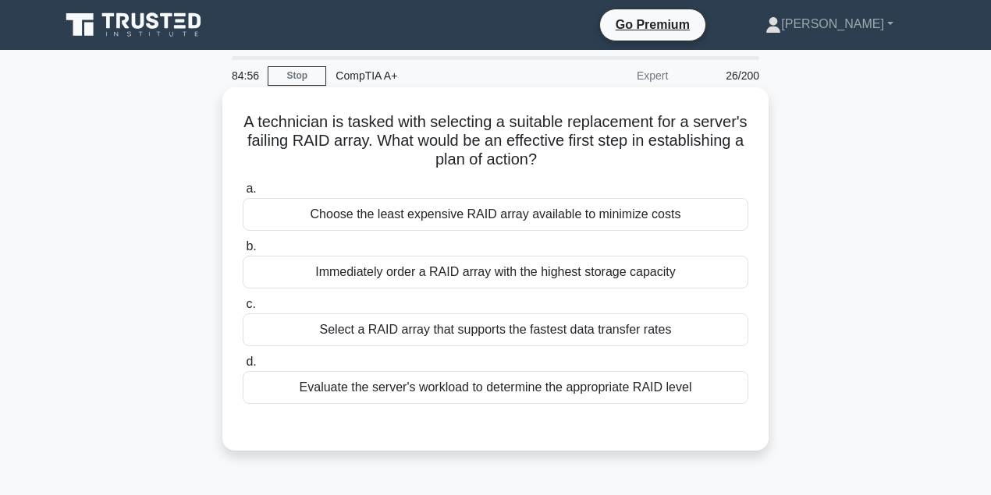
click at [482, 390] on div "Evaluate the server's workload to determine the appropriate RAID level" at bounding box center [495, 387] width 505 height 33
click at [243, 367] on input "d. Evaluate the server's workload to determine the appropriate RAID level" at bounding box center [243, 362] width 0 height 10
